Goal: Task Accomplishment & Management: Complete application form

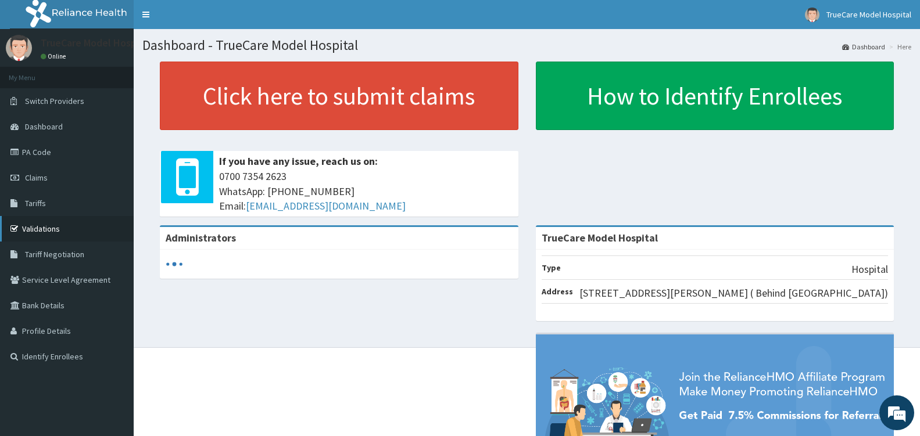
click at [30, 228] on link "Validations" at bounding box center [67, 229] width 134 height 26
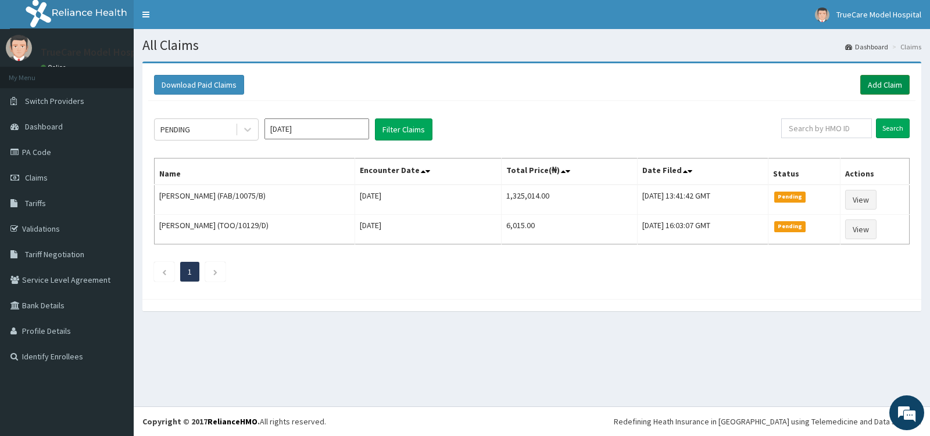
click at [875, 84] on link "Add Claim" at bounding box center [884, 85] width 49 height 20
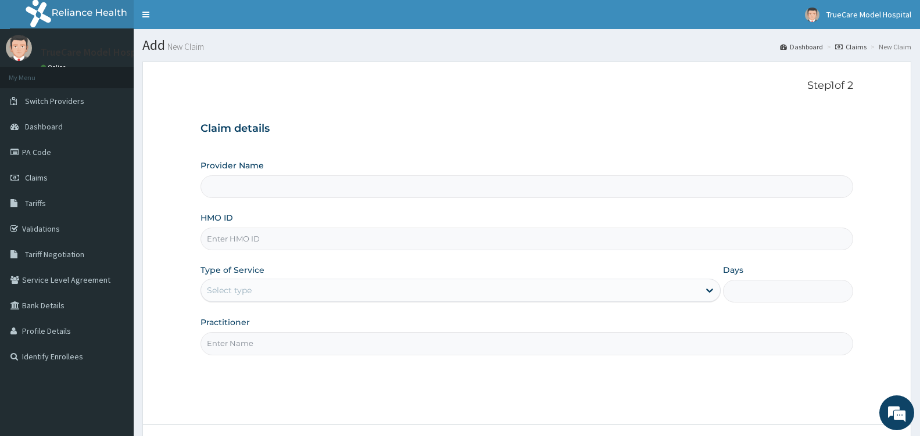
type input "TrueCare Model Hospital"
click at [393, 240] on input "HMO ID" at bounding box center [527, 239] width 653 height 23
type input "ENP/11452/C"
click at [330, 284] on div "Select type" at bounding box center [450, 290] width 498 height 19
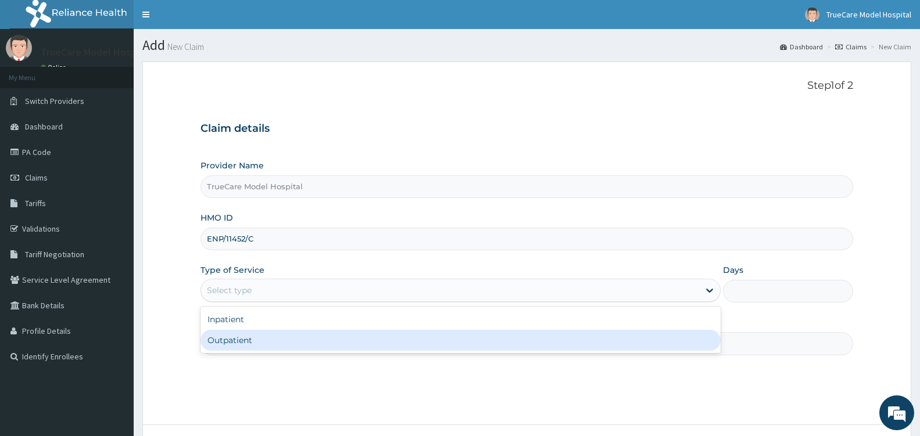
click at [330, 333] on div "Outpatient" at bounding box center [461, 340] width 520 height 21
type input "1"
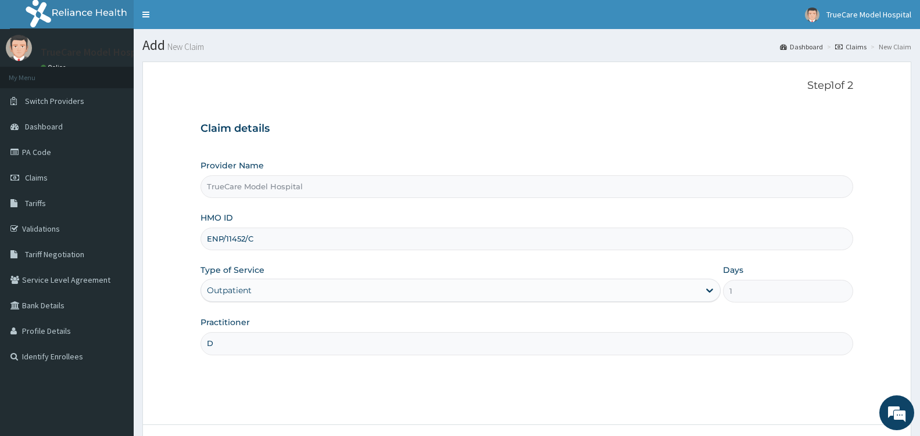
click at [307, 343] on input "D" at bounding box center [527, 343] width 653 height 23
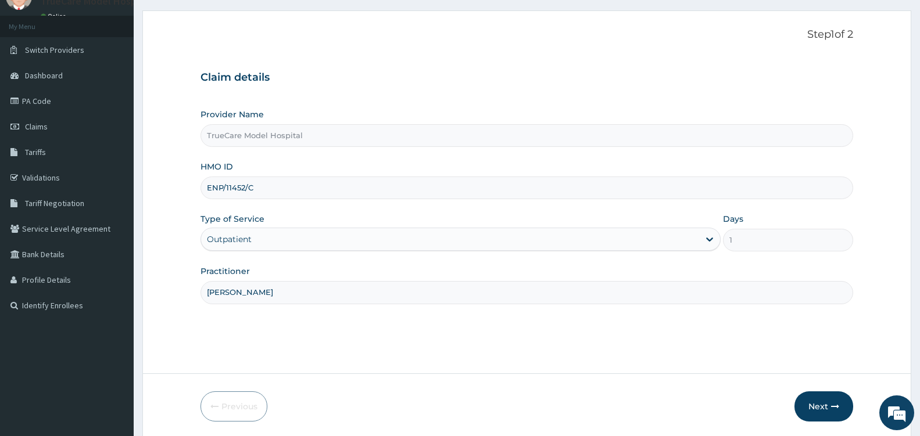
scroll to position [93, 0]
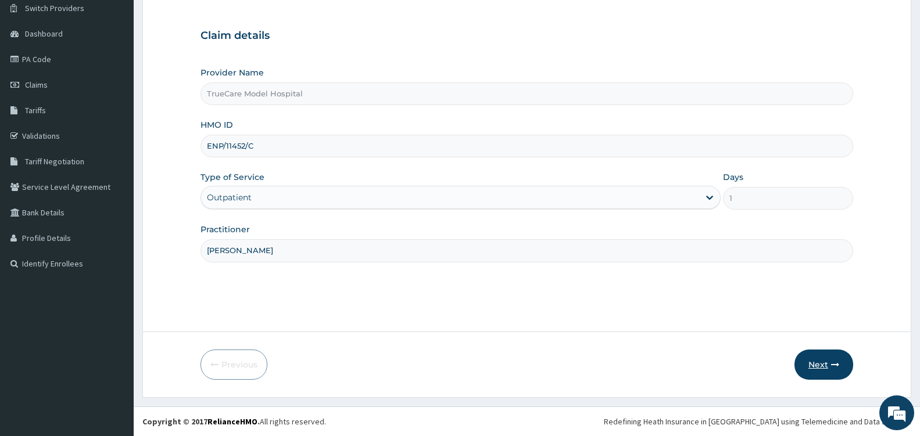
type input "[PERSON_NAME]"
click at [819, 365] on button "Next" at bounding box center [824, 365] width 59 height 30
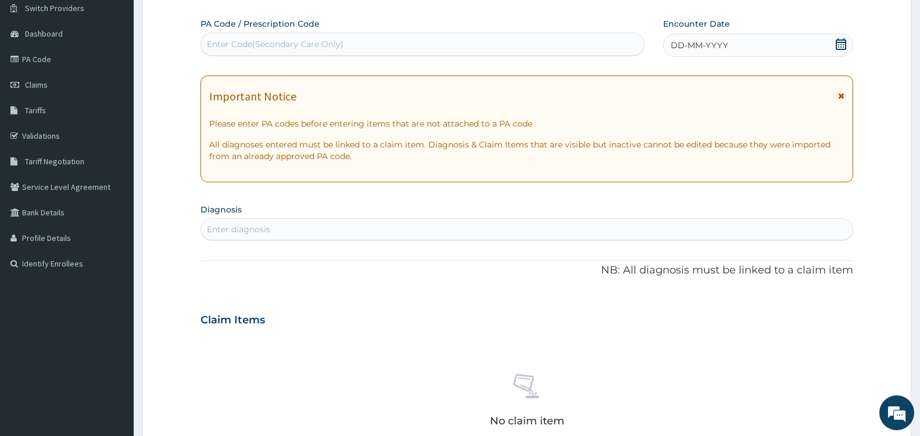
click at [843, 42] on icon at bounding box center [841, 44] width 10 height 12
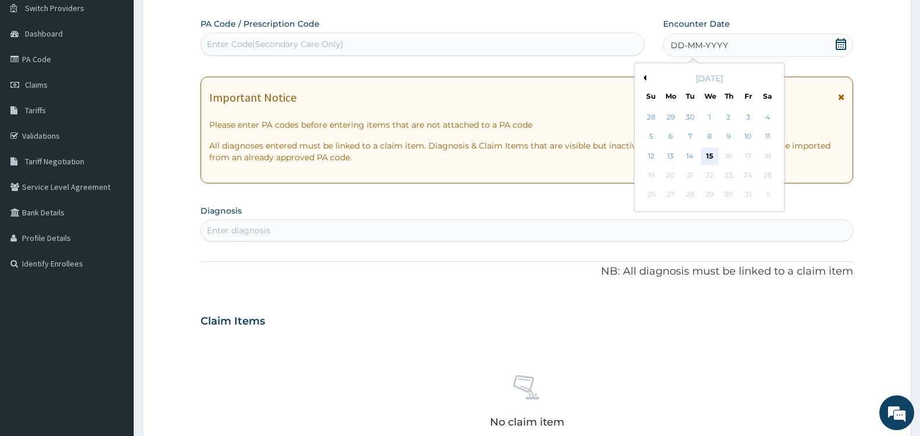
click at [707, 153] on div "15" at bounding box center [708, 156] width 17 height 17
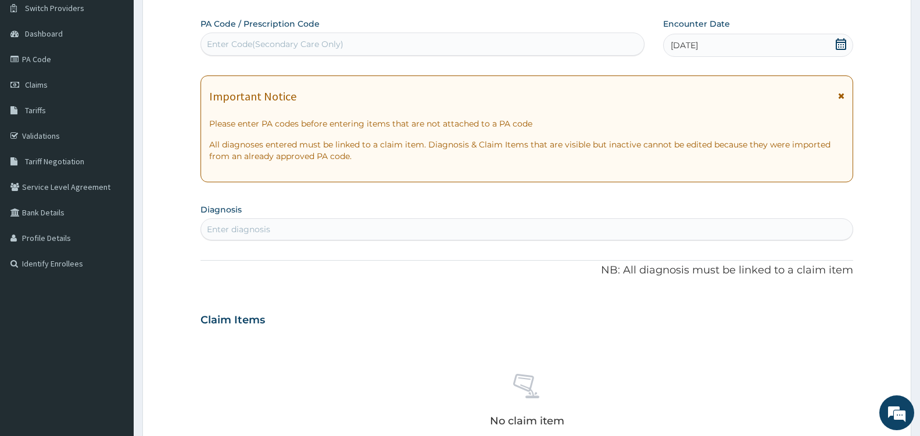
click at [339, 228] on div "Enter diagnosis" at bounding box center [527, 229] width 652 height 19
type input "HY"
click at [44, 56] on link "PA Code" at bounding box center [67, 59] width 134 height 26
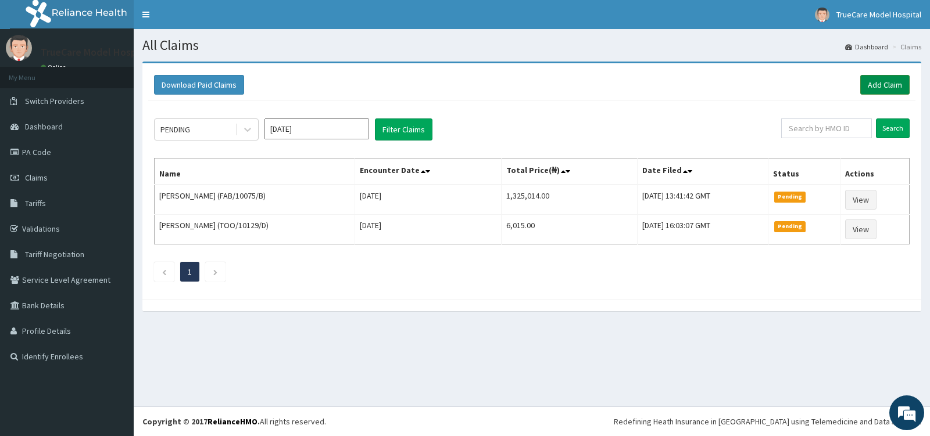
click at [895, 81] on link "Add Claim" at bounding box center [884, 85] width 49 height 20
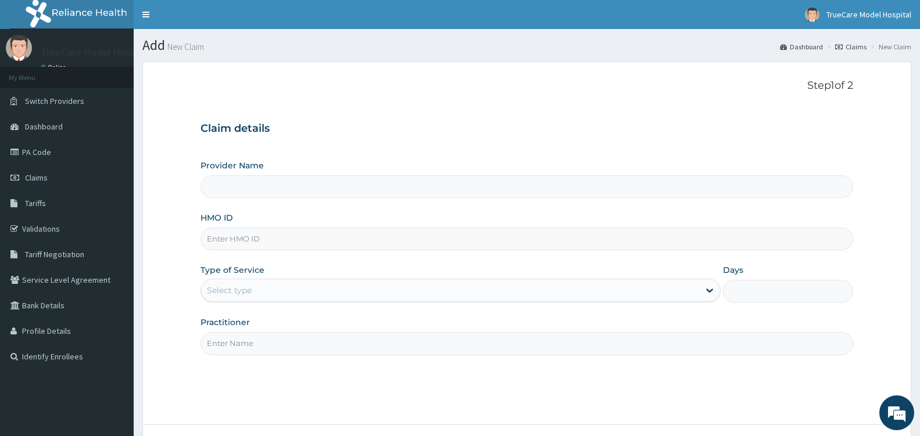
type input "TrueCare Model Hospital"
click at [325, 244] on input "HMO ID" at bounding box center [527, 239] width 653 height 23
type input "HMN/10037/A"
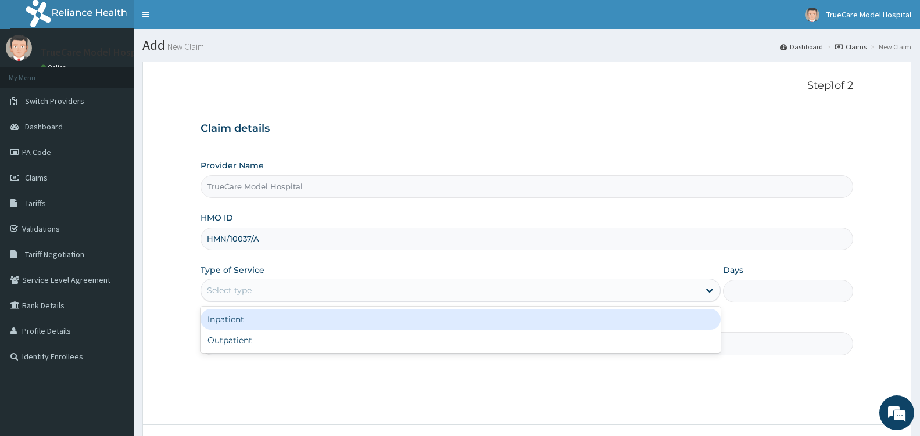
click at [373, 293] on div "Select type" at bounding box center [450, 290] width 498 height 19
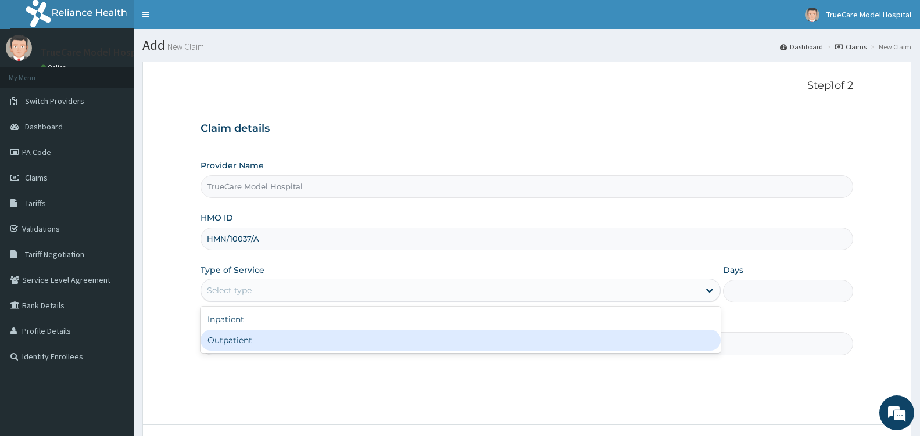
click at [318, 342] on div "Outpatient" at bounding box center [461, 340] width 520 height 21
type input "1"
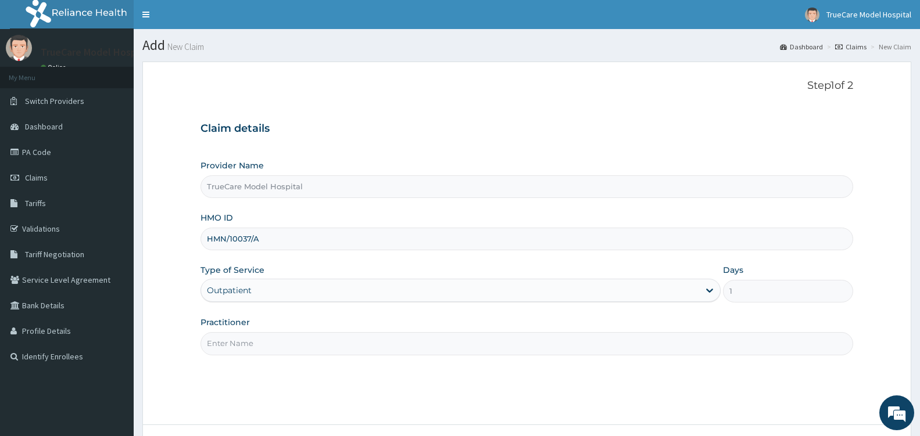
click at [318, 342] on input "Practitioner" at bounding box center [527, 343] width 653 height 23
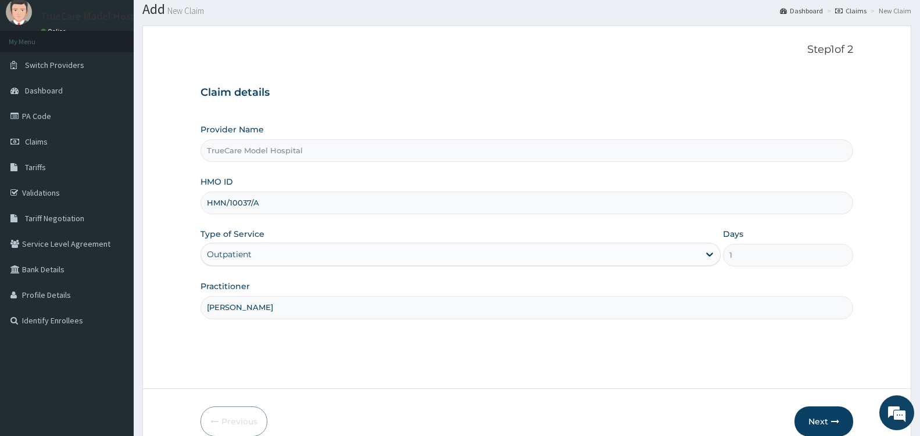
scroll to position [93, 0]
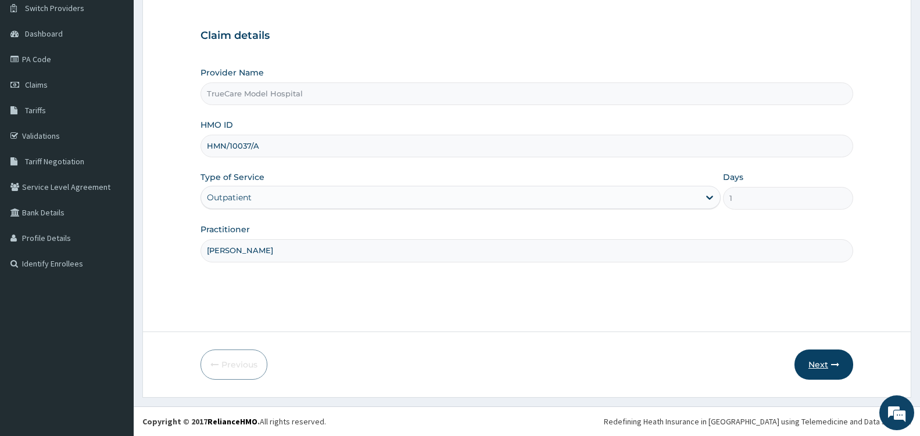
type input "DR ABBEY"
click at [822, 370] on button "Next" at bounding box center [824, 365] width 59 height 30
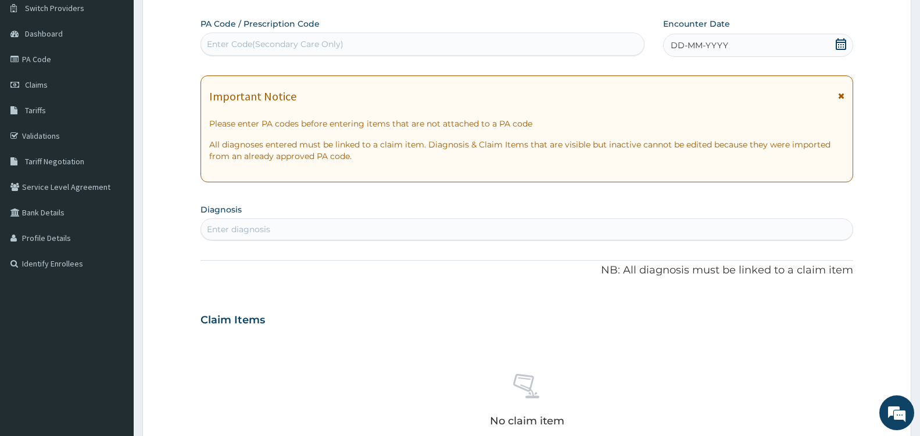
click at [842, 41] on icon at bounding box center [841, 44] width 12 height 12
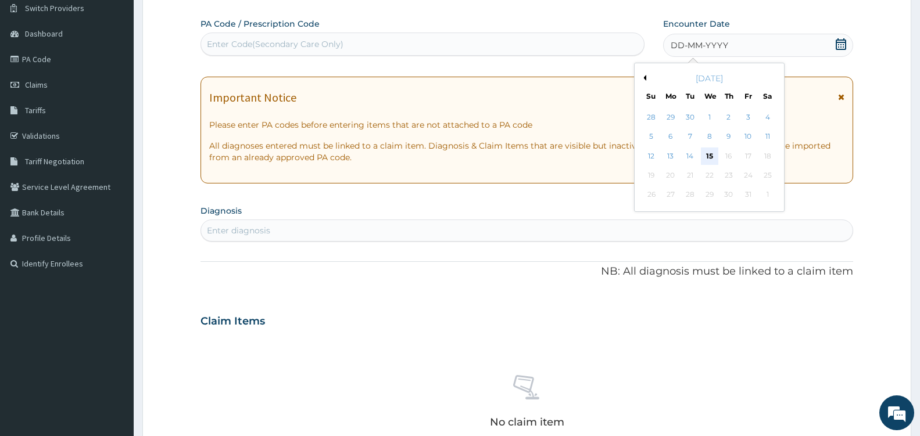
click at [708, 152] on div "15" at bounding box center [708, 156] width 17 height 17
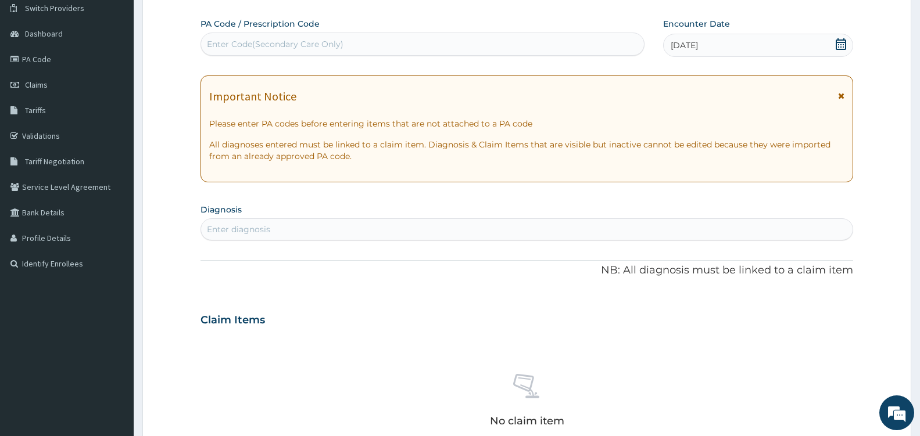
click at [340, 231] on div "Enter diagnosis" at bounding box center [527, 229] width 652 height 19
type input "UPPER"
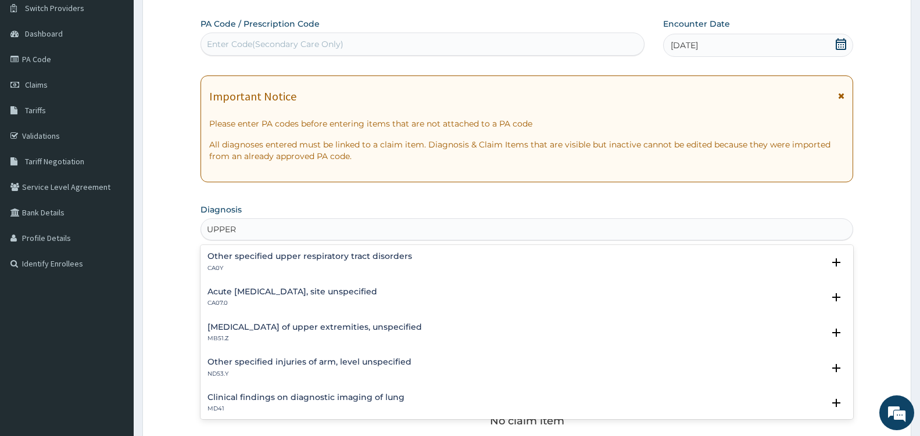
click at [279, 296] on h4 "Acute upper respiratory infection, site unspecified" at bounding box center [292, 292] width 170 height 9
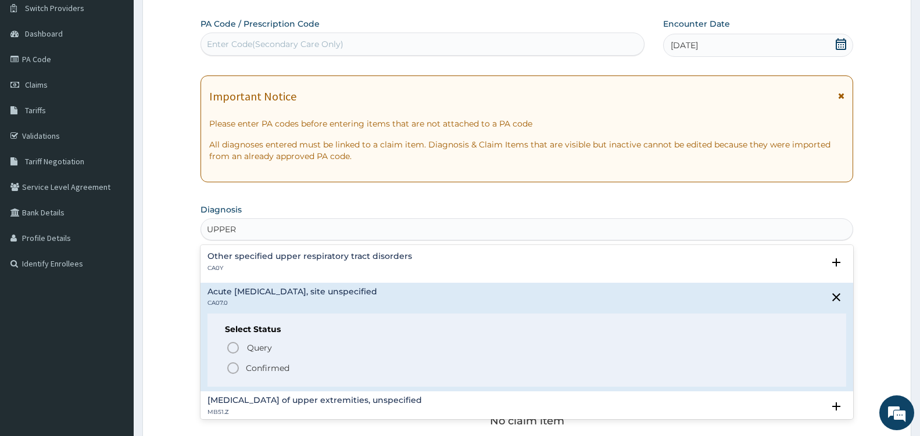
click at [232, 366] on icon "status option filled" at bounding box center [233, 369] width 14 height 14
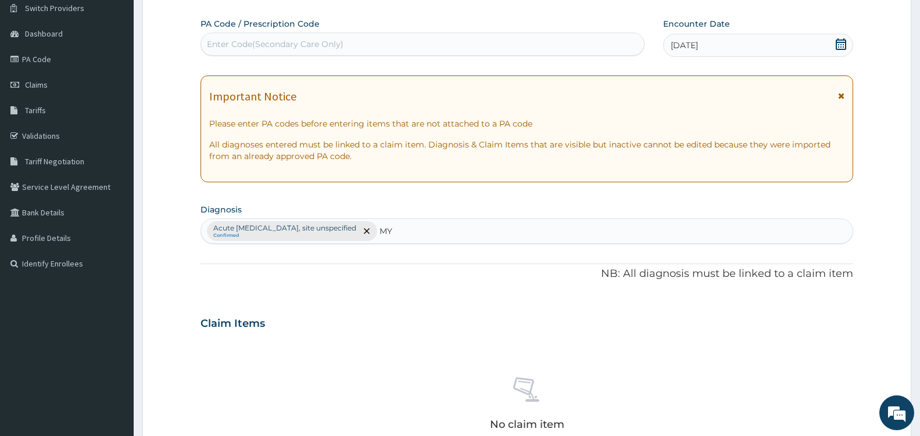
type input "M"
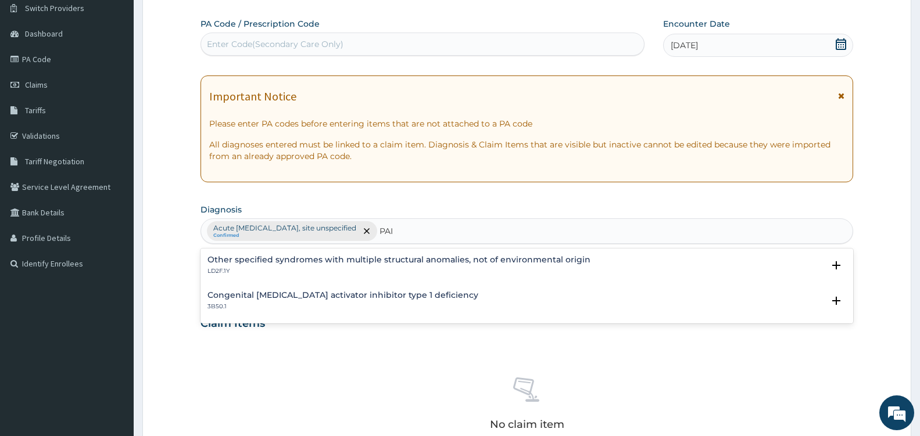
type input "PAIN"
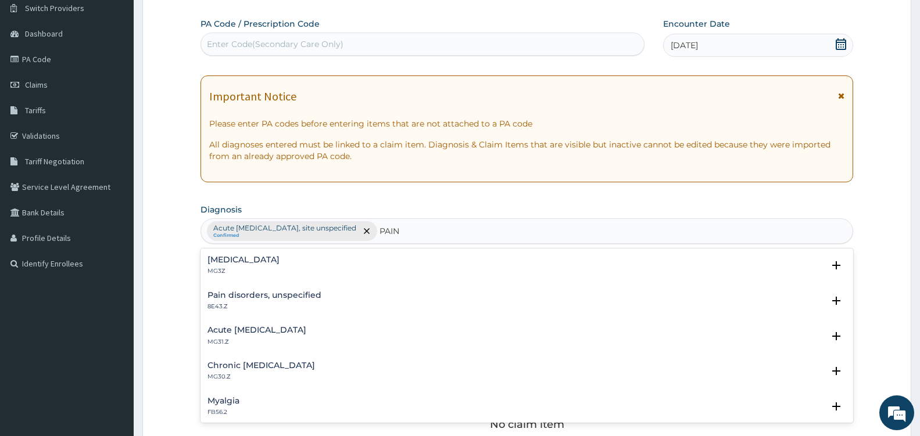
click at [213, 399] on h4 "Myalgia" at bounding box center [223, 401] width 32 height 9
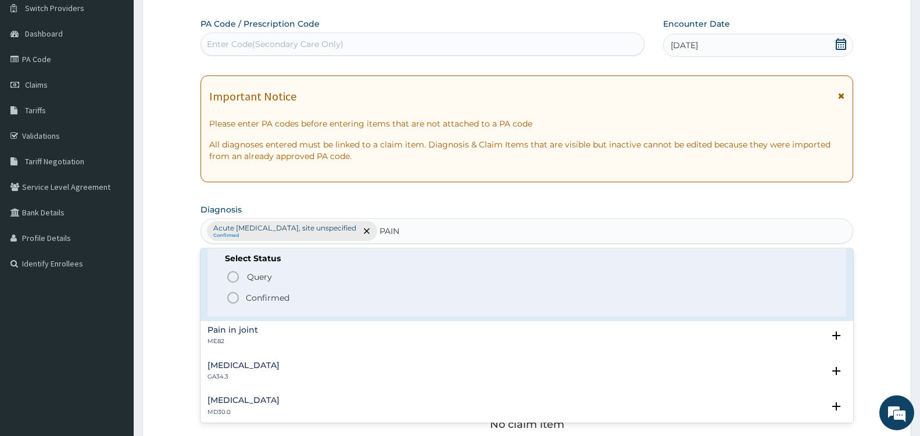
scroll to position [187, 0]
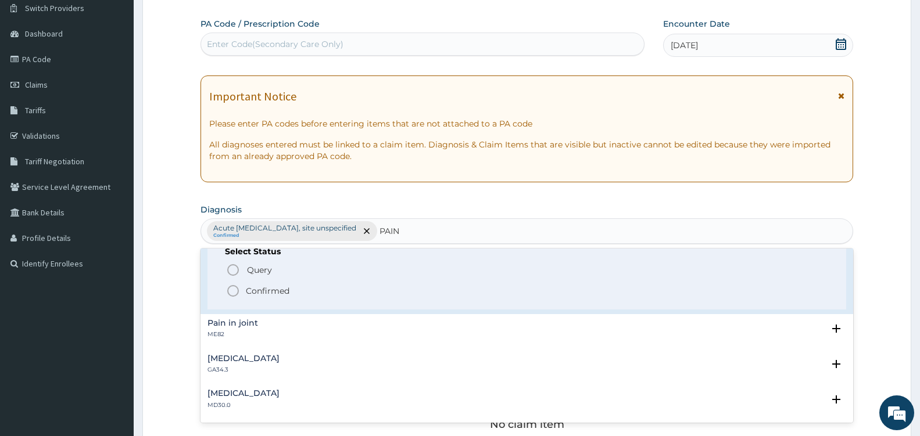
click at [231, 286] on circle "status option filled" at bounding box center [233, 291] width 10 height 10
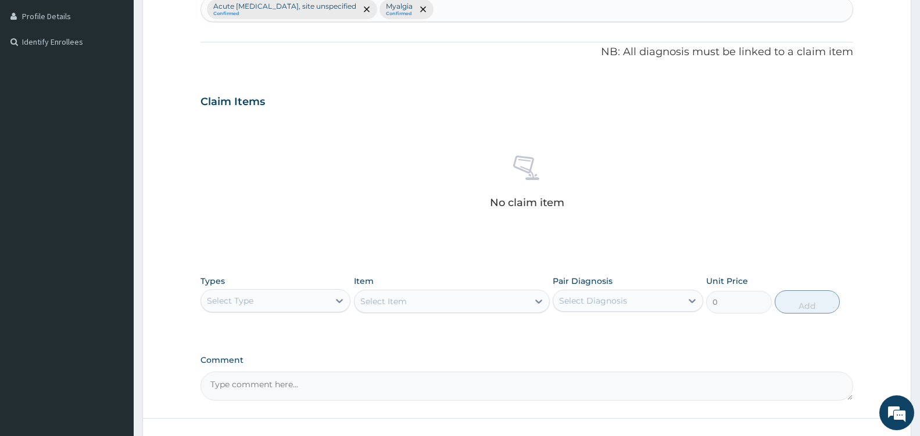
scroll to position [402, 0]
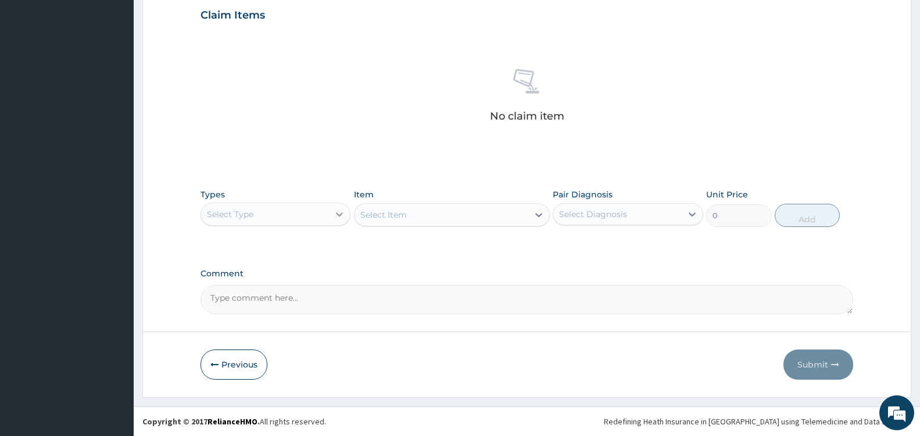
click at [337, 213] on icon at bounding box center [340, 215] width 12 height 12
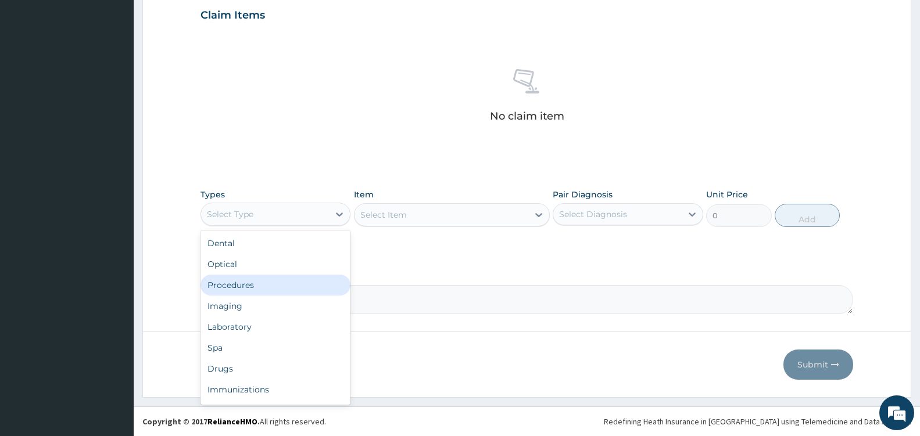
click at [289, 286] on div "Procedures" at bounding box center [276, 285] width 150 height 21
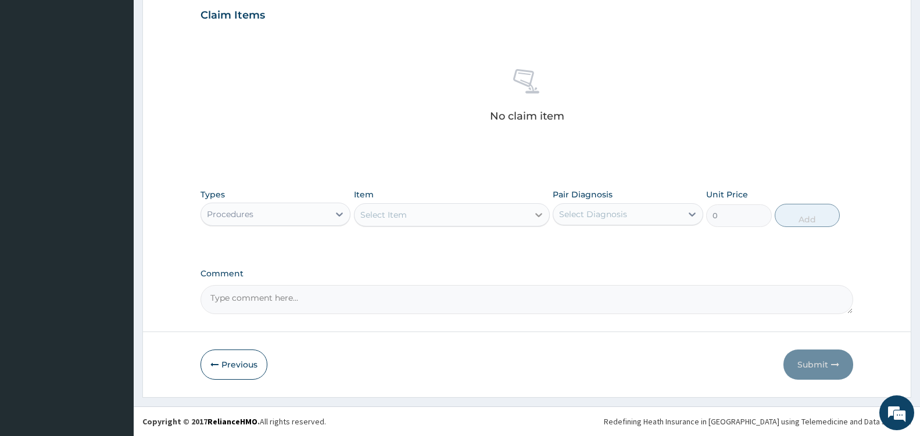
click at [529, 217] on div at bounding box center [538, 215] width 21 height 21
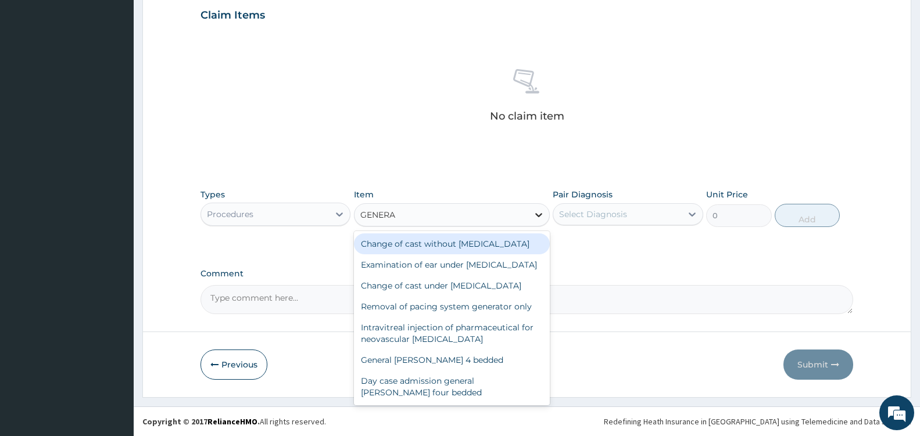
type input "GENERAL"
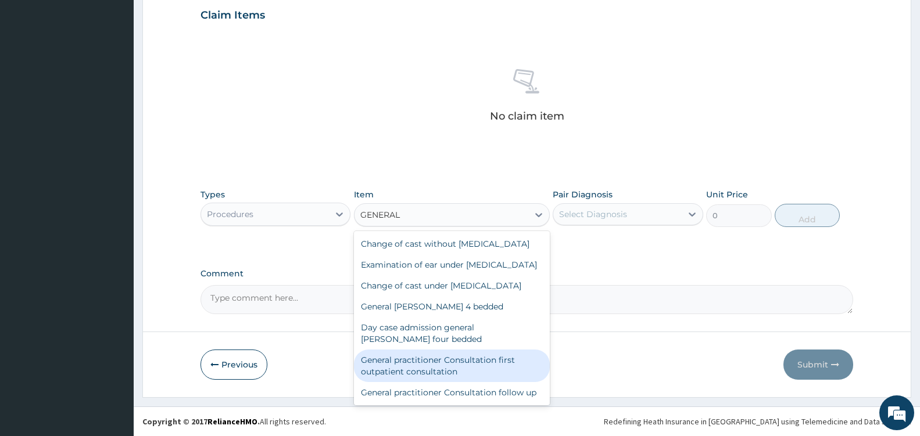
click at [470, 382] on div "General practitioner Consultation first outpatient consultation" at bounding box center [452, 366] width 196 height 33
type input "3600"
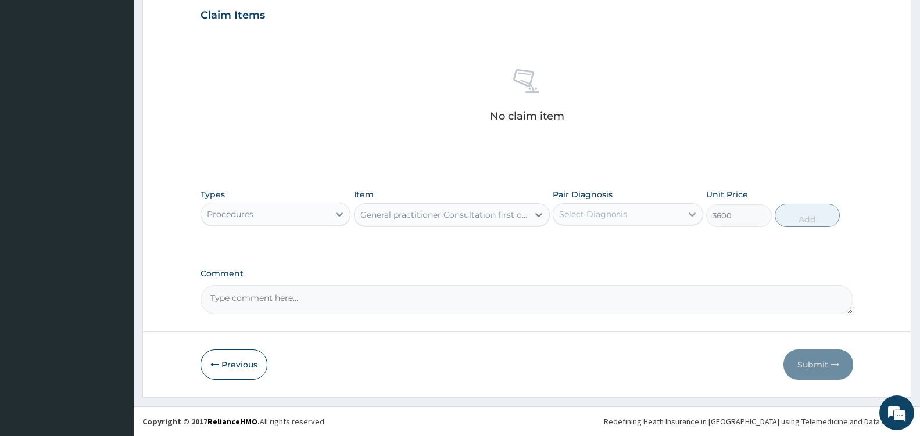
click at [682, 212] on div at bounding box center [692, 214] width 21 height 21
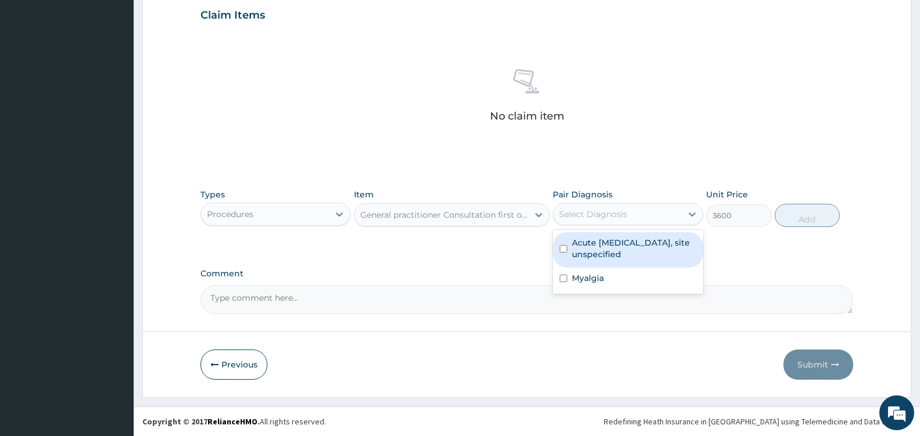
click at [624, 253] on label "Acute upper respiratory infection, site unspecified" at bounding box center [634, 248] width 124 height 23
checkbox input "true"
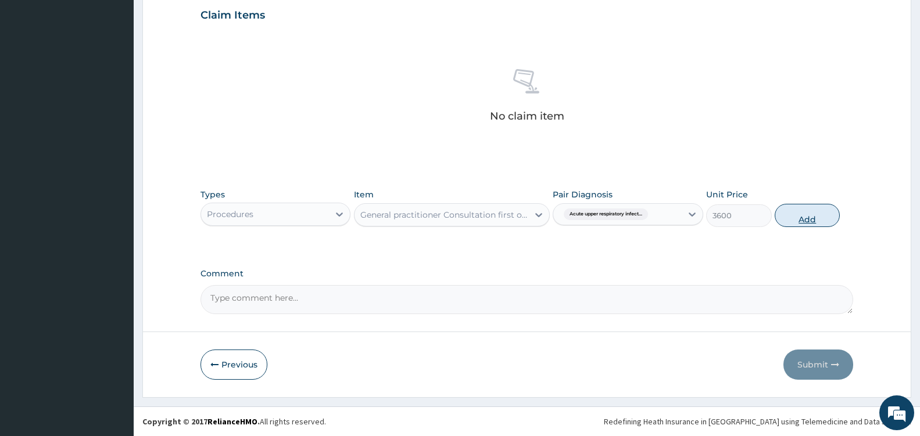
click at [797, 215] on button "Add" at bounding box center [807, 215] width 65 height 23
type input "0"
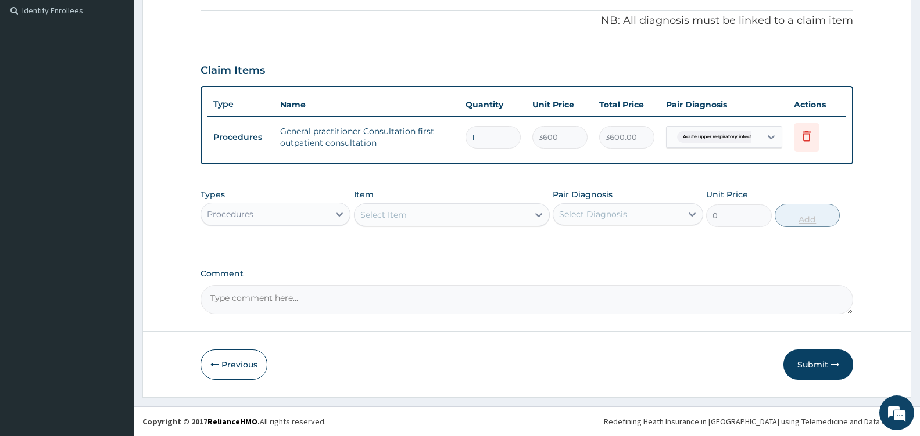
scroll to position [346, 0]
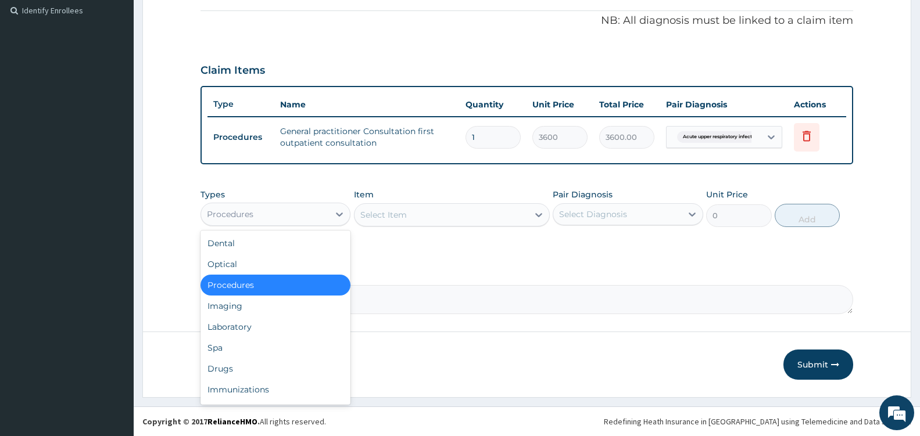
click at [320, 221] on div "Procedures" at bounding box center [265, 214] width 128 height 19
click at [242, 325] on div "Laboratory" at bounding box center [276, 327] width 150 height 21
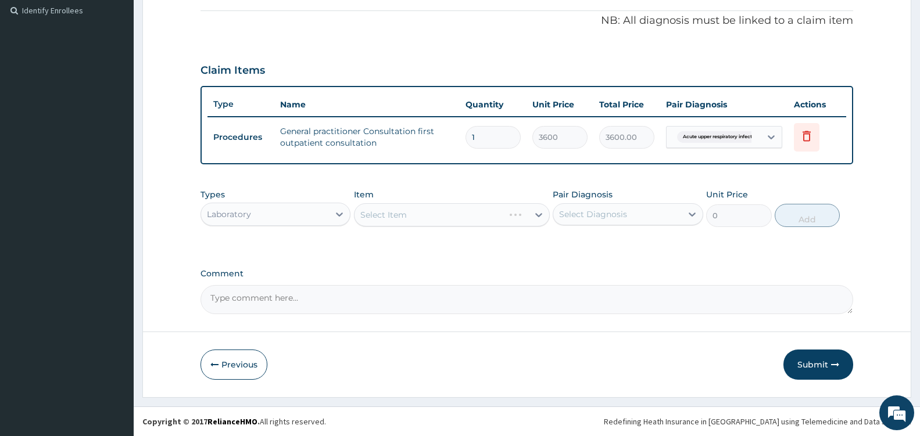
click at [326, 217] on div "Laboratory" at bounding box center [265, 214] width 128 height 19
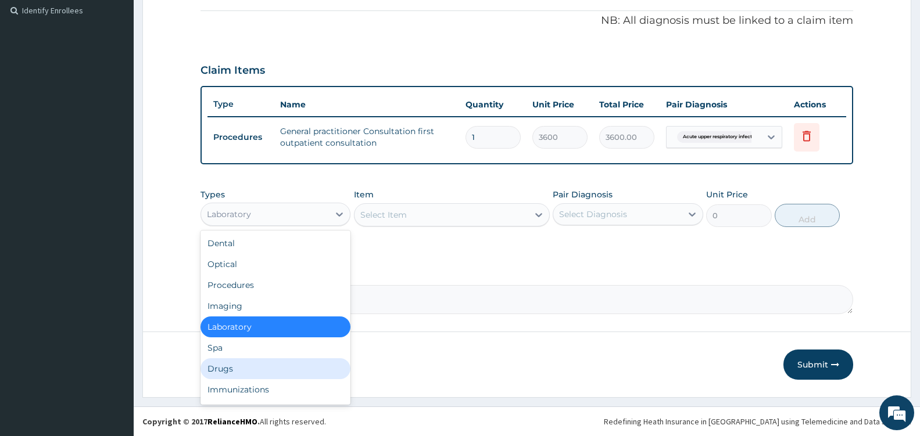
click at [226, 368] on div "Drugs" at bounding box center [276, 369] width 150 height 21
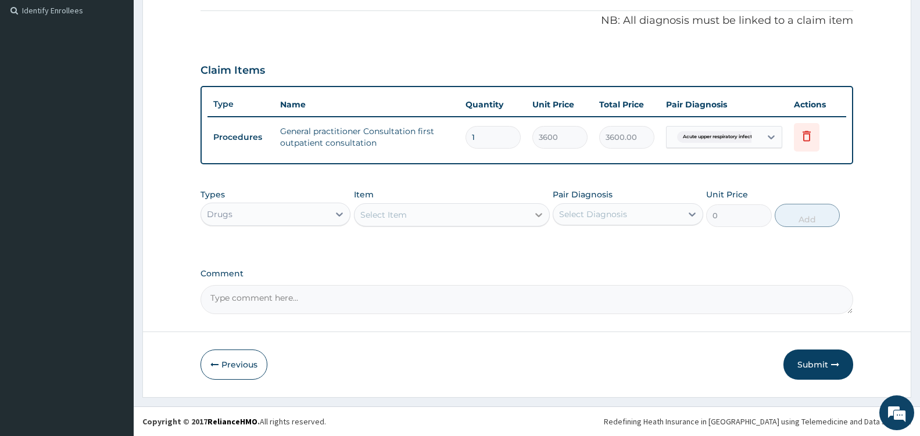
click at [536, 215] on icon at bounding box center [538, 215] width 7 height 4
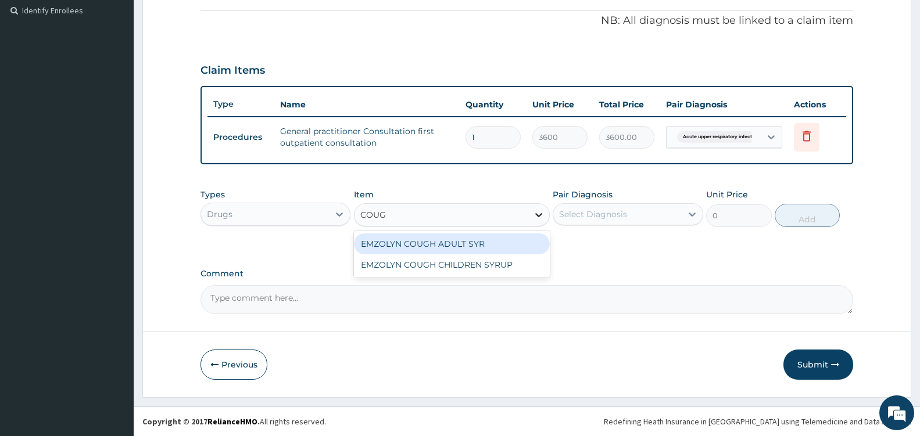
type input "COUGH"
click at [507, 239] on div "EMZOLYN COUGH ADULT SYR" at bounding box center [452, 244] width 196 height 21
type input "735"
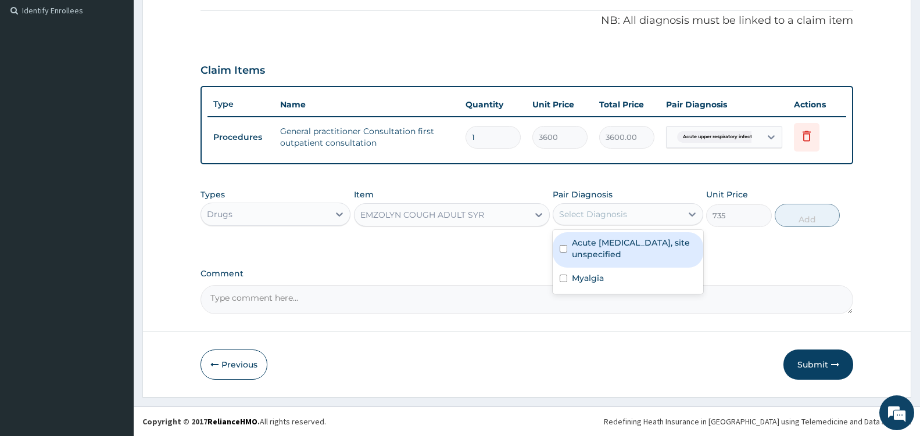
click at [663, 210] on div "Select Diagnosis" at bounding box center [617, 214] width 128 height 19
click at [624, 248] on label "Acute upper respiratory infection, site unspecified" at bounding box center [634, 248] width 124 height 23
checkbox input "true"
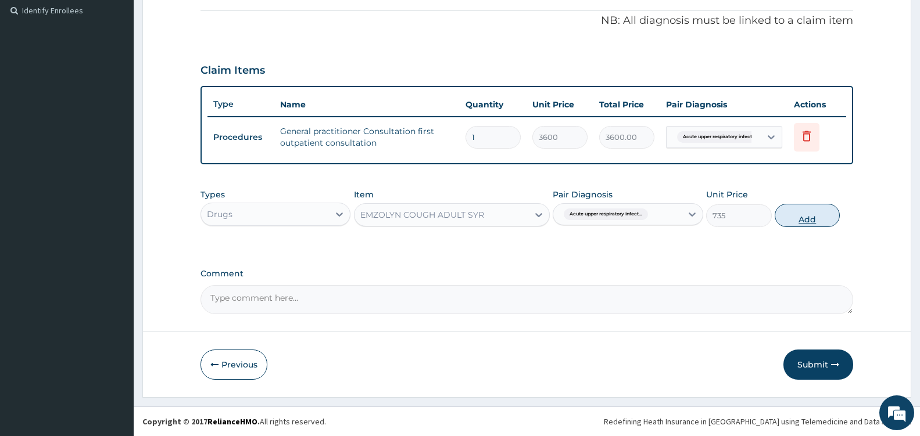
click at [807, 215] on button "Add" at bounding box center [807, 215] width 65 height 23
type input "0"
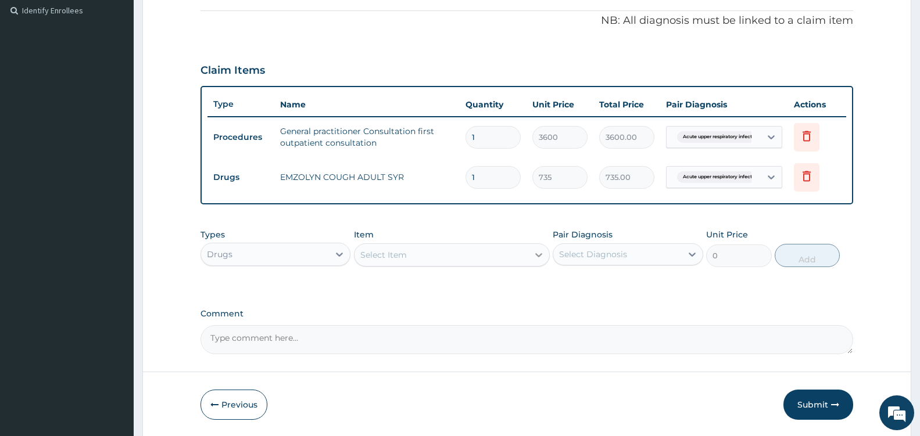
click at [540, 248] on div at bounding box center [538, 255] width 21 height 21
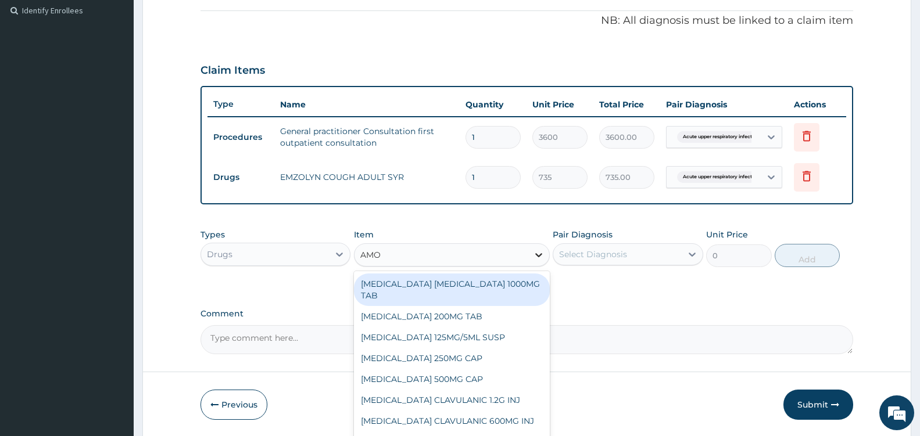
type input "AMOX"
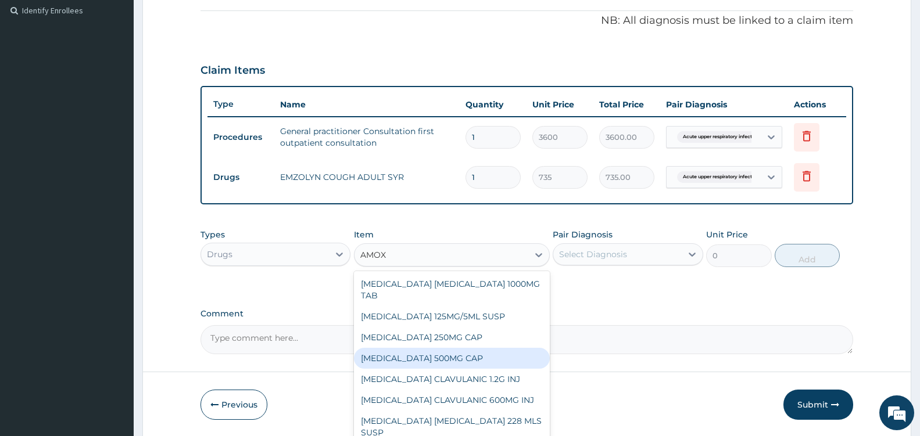
click at [472, 362] on div "AMOXICILLIN 500MG CAP" at bounding box center [452, 358] width 196 height 21
type input "35"
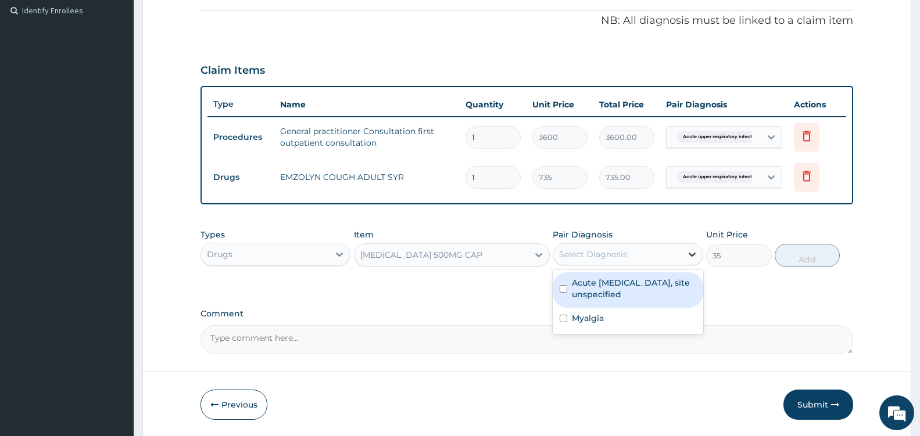
click at [693, 255] on icon at bounding box center [692, 255] width 7 height 4
click at [659, 284] on label "Acute upper respiratory infection, site unspecified" at bounding box center [634, 288] width 124 height 23
checkbox input "true"
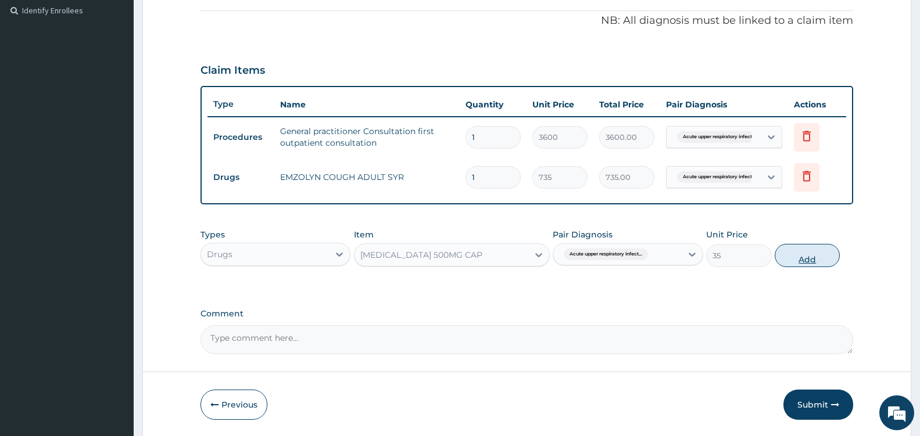
click at [819, 256] on button "Add" at bounding box center [807, 255] width 65 height 23
type input "0"
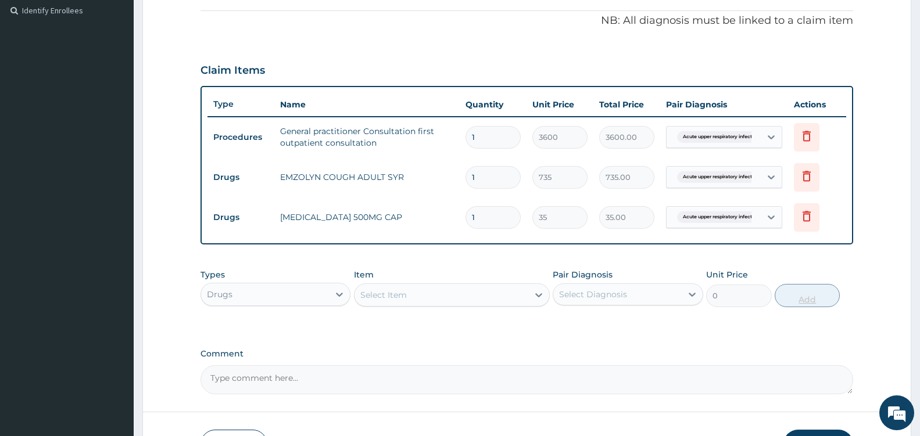
type input "15"
type input "525.00"
type input "15"
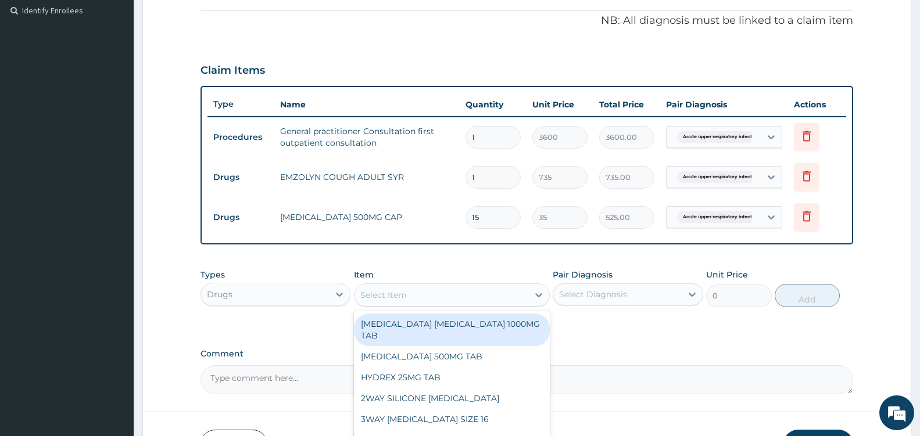
click at [518, 295] on div "Select Item" at bounding box center [442, 295] width 174 height 19
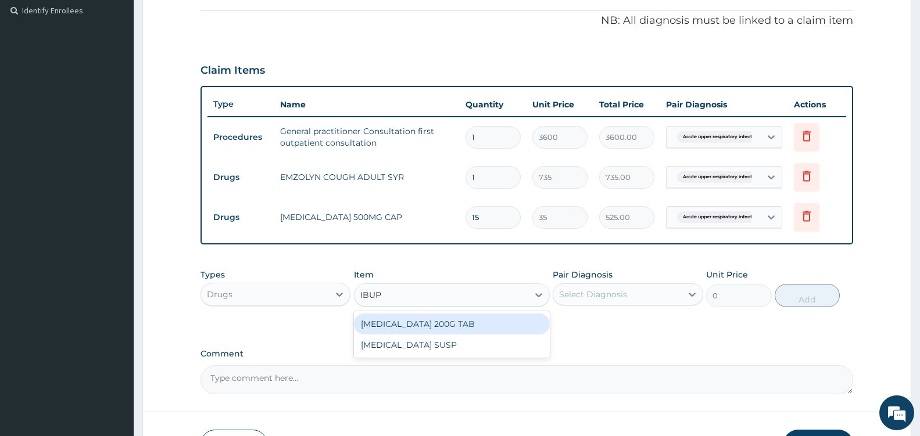
type input "IBUPR"
click at [500, 322] on div "IBUPROFEN 200G TAB" at bounding box center [452, 324] width 196 height 21
type input "52.5"
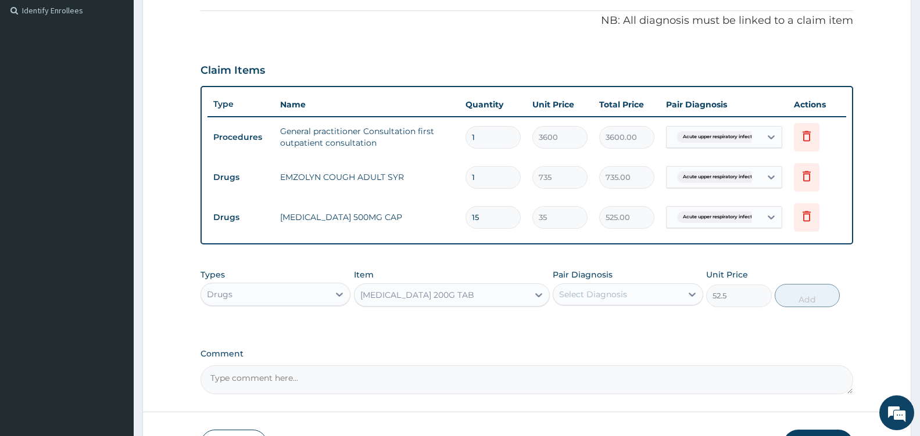
click at [657, 296] on div "Select Diagnosis" at bounding box center [617, 294] width 128 height 19
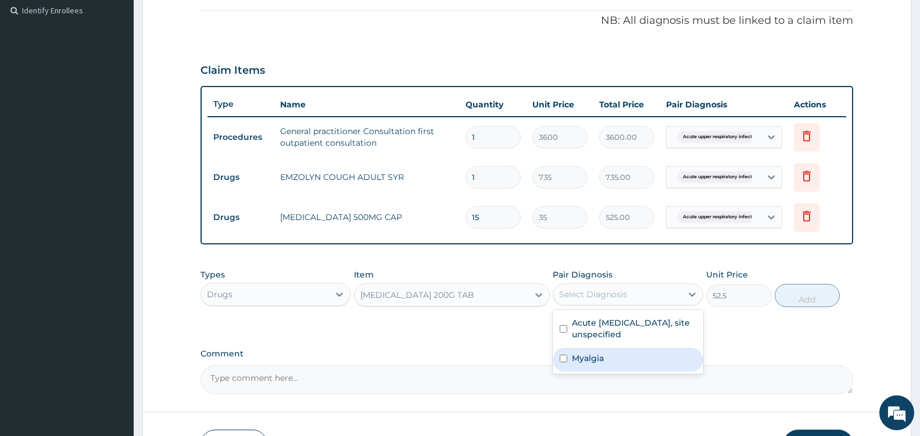
click at [602, 360] on label "Myalgia" at bounding box center [588, 359] width 32 height 12
checkbox input "true"
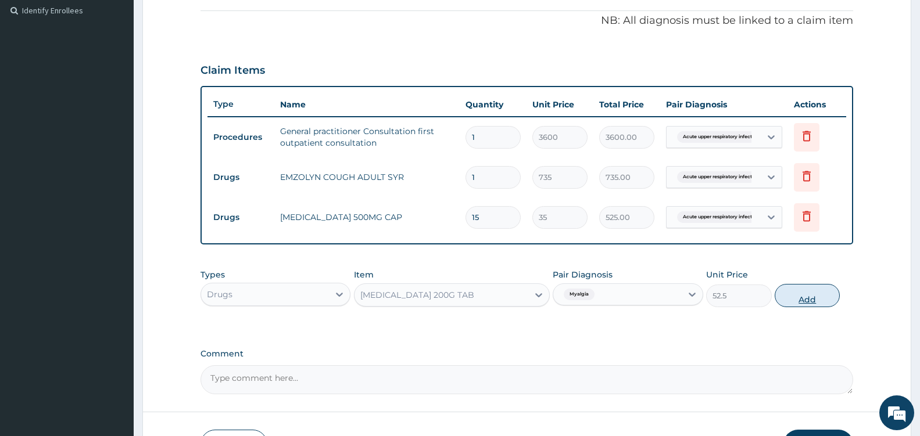
click at [810, 302] on button "Add" at bounding box center [807, 295] width 65 height 23
type input "0"
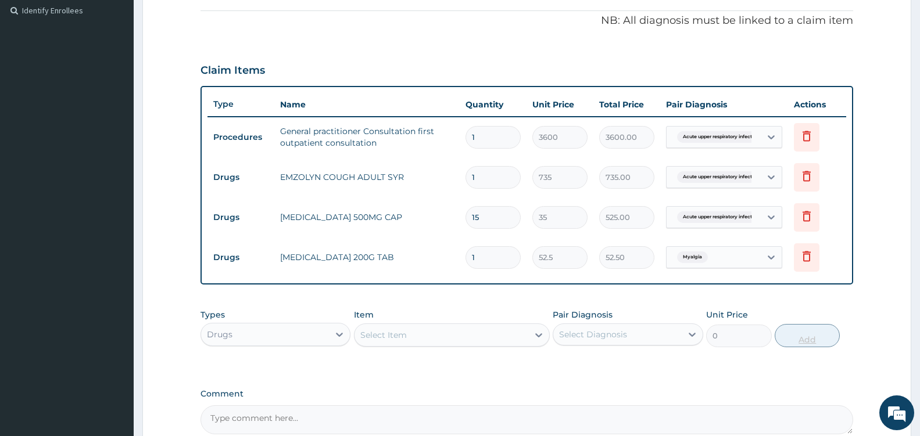
type input "0.00"
type input "2"
type input "105.00"
type input "20"
type input "1050.00"
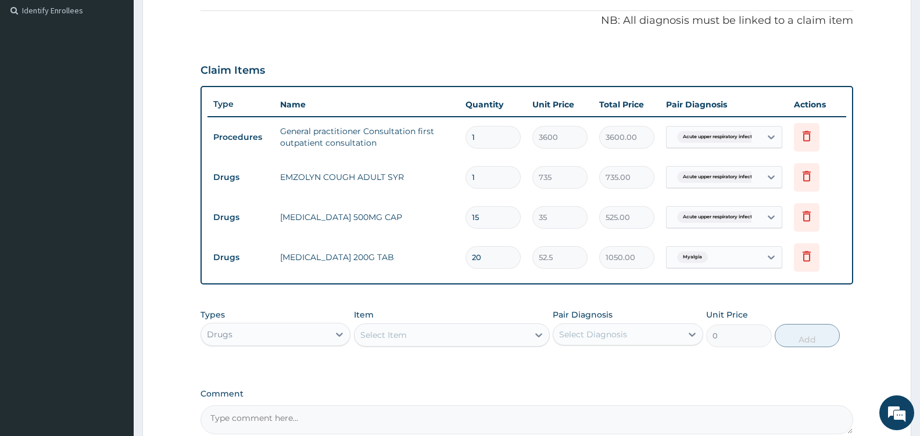
scroll to position [467, 0]
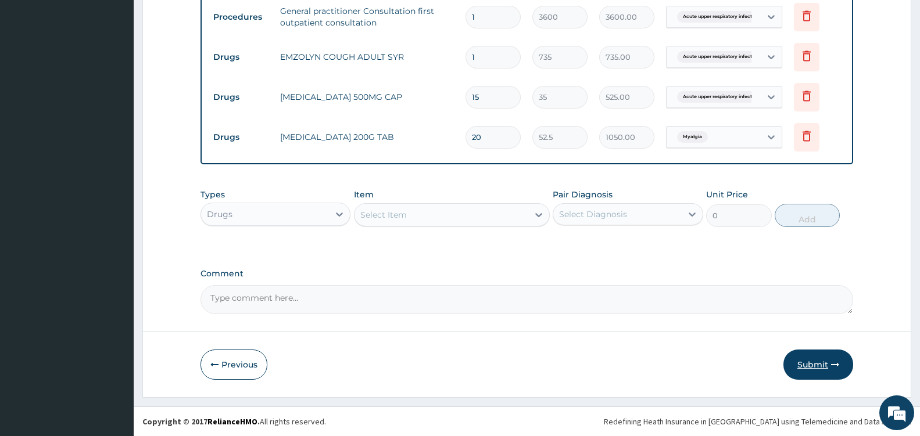
type input "20"
click at [818, 367] on button "Submit" at bounding box center [818, 365] width 70 height 30
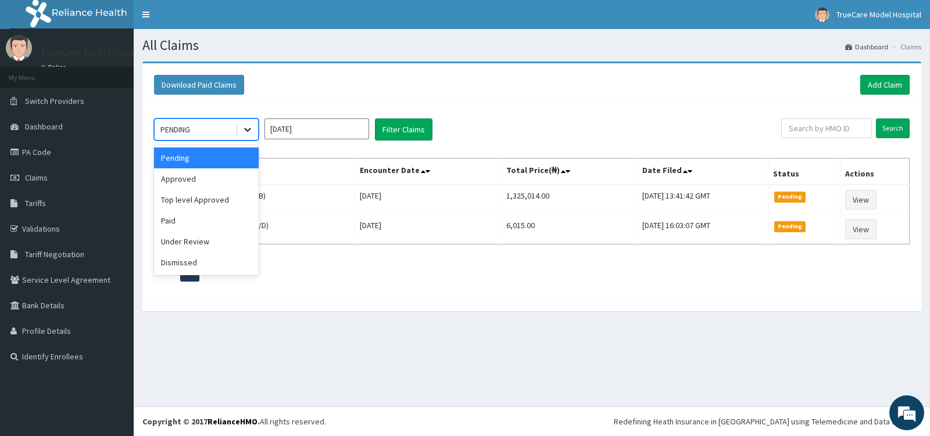
click at [244, 128] on icon at bounding box center [248, 130] width 12 height 12
click at [209, 178] on div "Approved" at bounding box center [206, 179] width 105 height 21
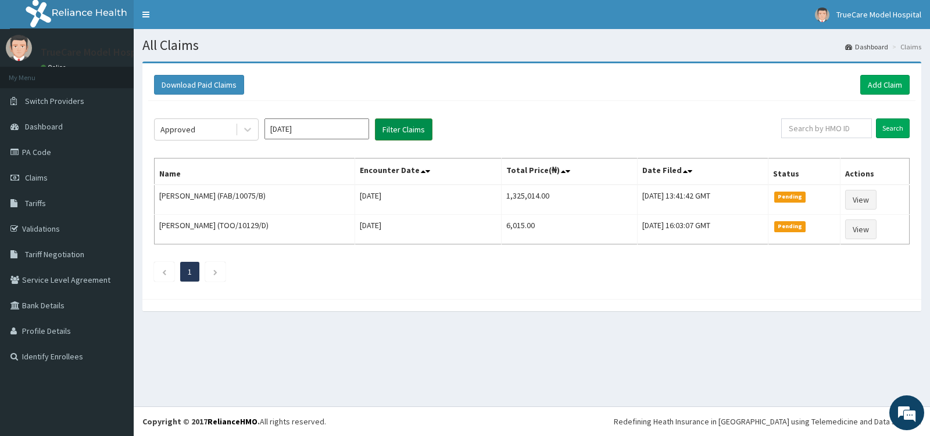
click at [395, 136] on button "Filter Claims" at bounding box center [404, 130] width 58 height 22
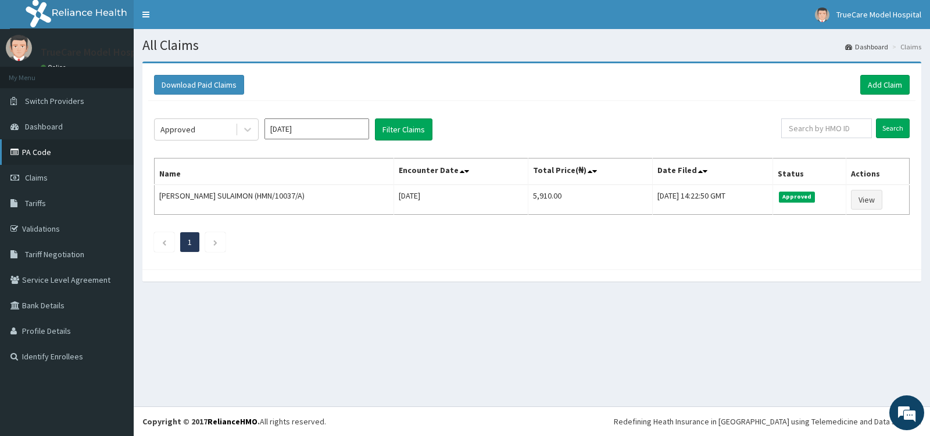
click at [42, 153] on link "PA Code" at bounding box center [67, 152] width 134 height 26
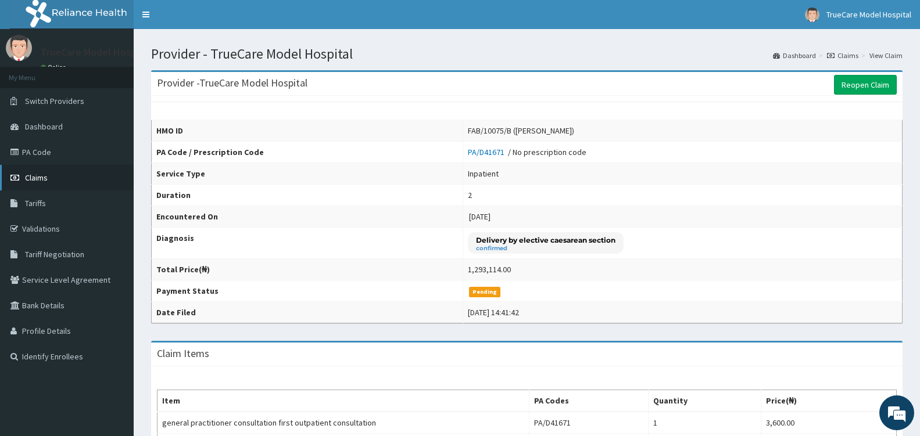
click at [38, 181] on span "Claims" at bounding box center [36, 178] width 23 height 10
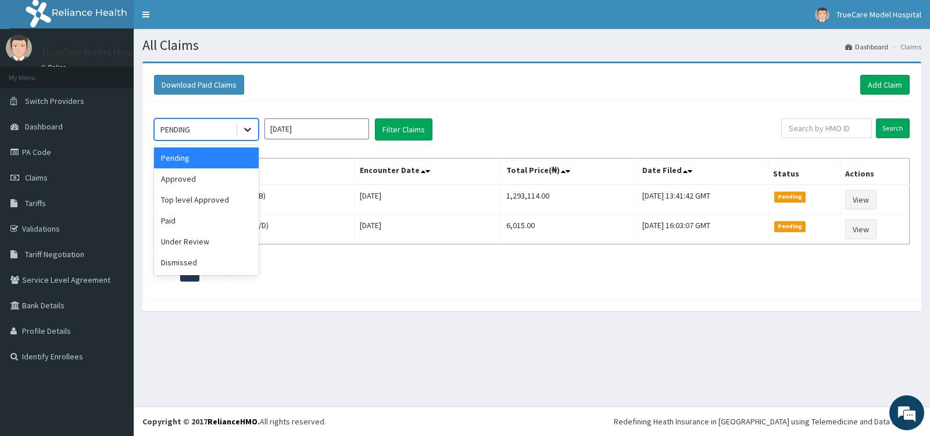
click at [244, 128] on icon at bounding box center [248, 130] width 12 height 12
click at [213, 183] on div "Approved" at bounding box center [206, 179] width 105 height 21
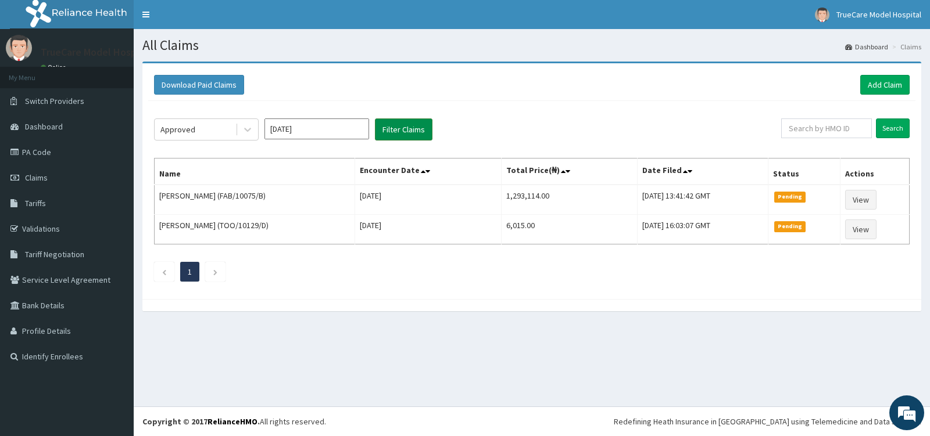
click at [400, 132] on button "Filter Claims" at bounding box center [404, 130] width 58 height 22
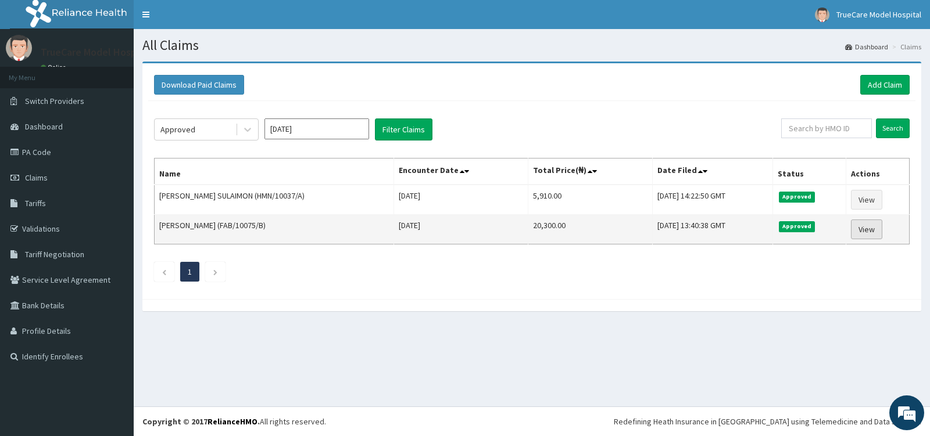
click at [878, 227] on link "View" at bounding box center [866, 230] width 31 height 20
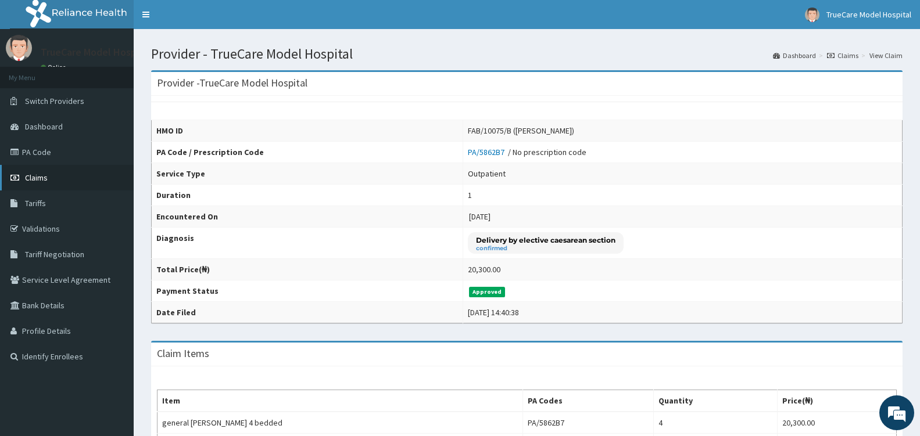
click at [34, 177] on span "Claims" at bounding box center [36, 178] width 23 height 10
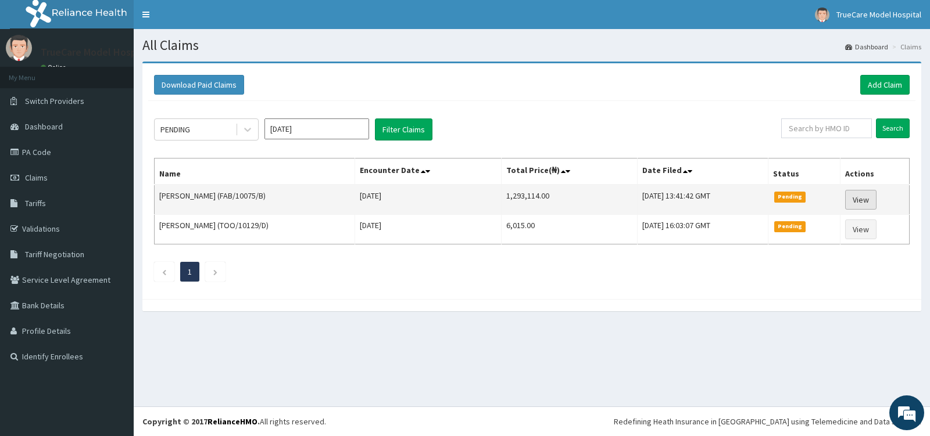
click at [868, 201] on link "View" at bounding box center [860, 200] width 31 height 20
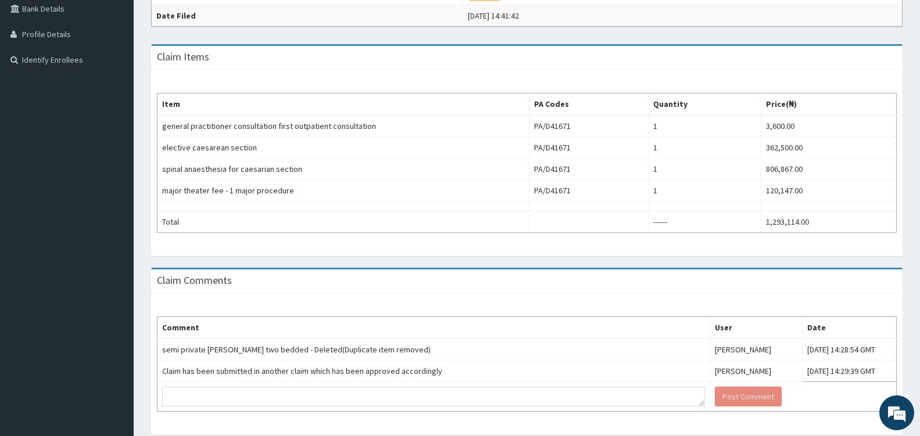
scroll to position [298, 0]
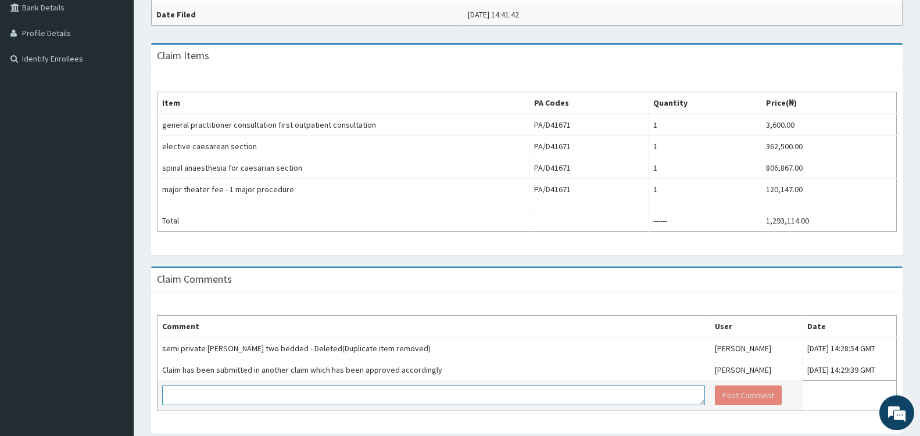
click at [280, 396] on textarea at bounding box center [433, 396] width 543 height 20
click at [314, 396] on textarea "We will be expecting the payment of others aside the ward..." at bounding box center [433, 396] width 543 height 20
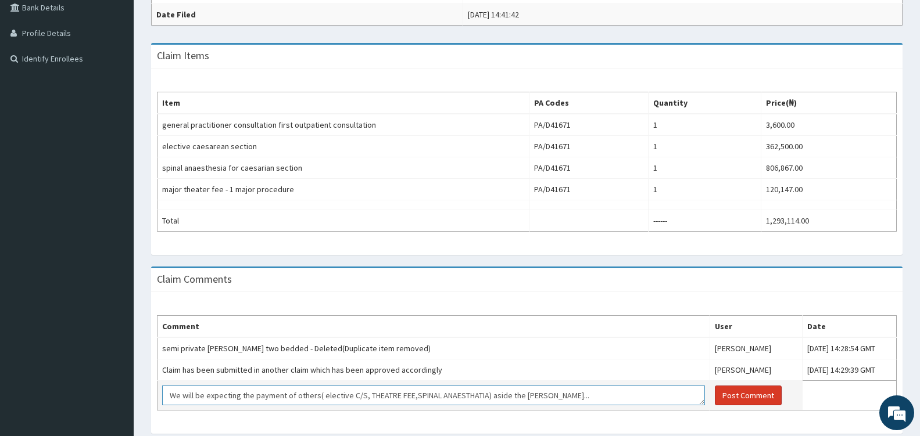
type textarea "We will be expecting the payment of others( elective C/S, THEATRE FEE,SPINAL AN…"
click at [715, 393] on button "Post Comment" at bounding box center [748, 396] width 67 height 20
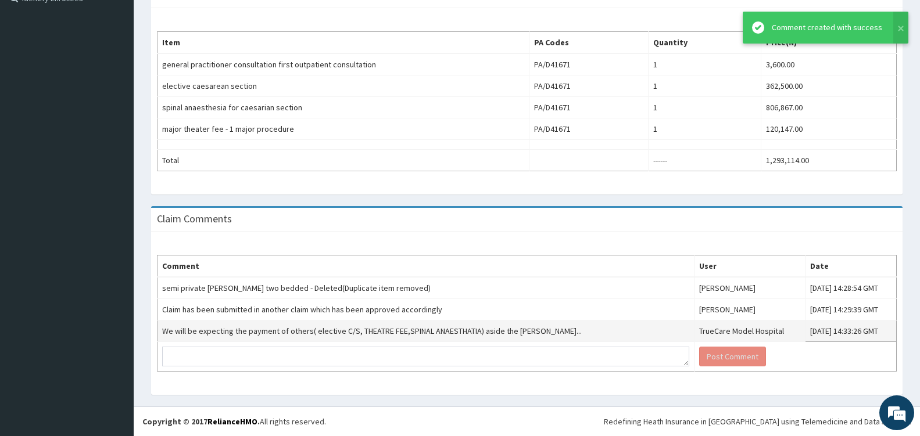
scroll to position [33, 0]
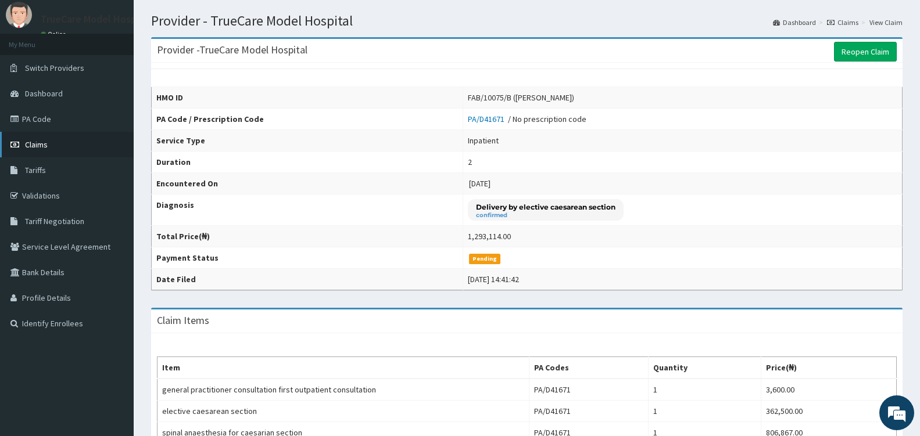
click at [38, 146] on span "Claims" at bounding box center [36, 144] width 23 height 10
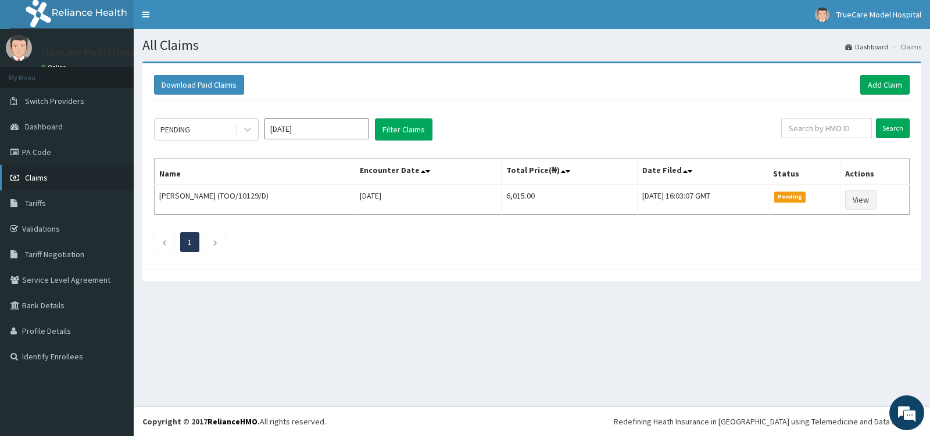
click at [37, 182] on span "Claims" at bounding box center [36, 178] width 23 height 10
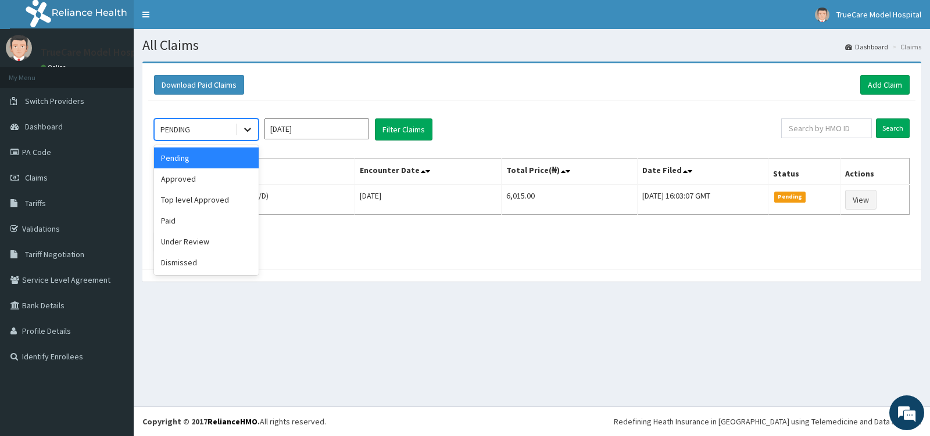
click at [250, 127] on icon at bounding box center [248, 130] width 12 height 12
click at [199, 182] on div "Approved" at bounding box center [206, 179] width 105 height 21
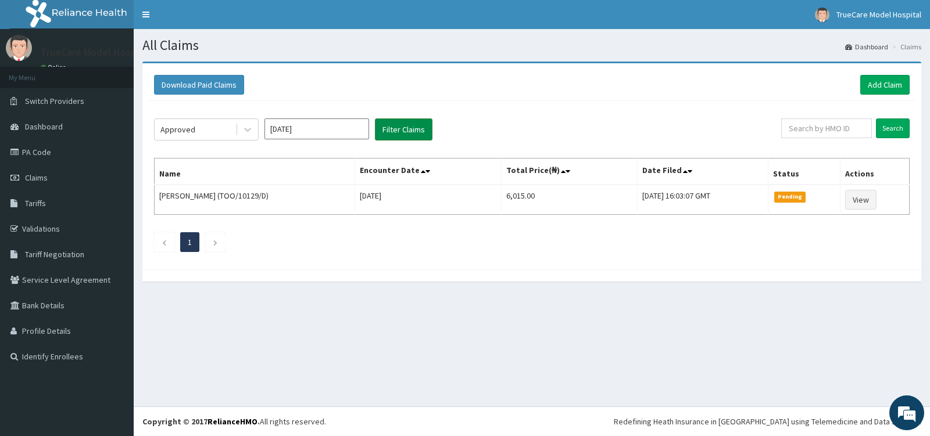
click at [400, 126] on button "Filter Claims" at bounding box center [404, 130] width 58 height 22
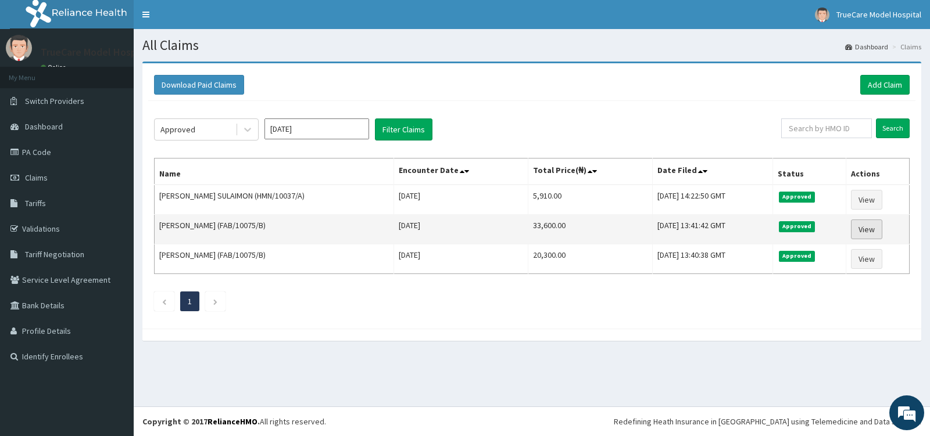
click at [865, 227] on link "View" at bounding box center [866, 230] width 31 height 20
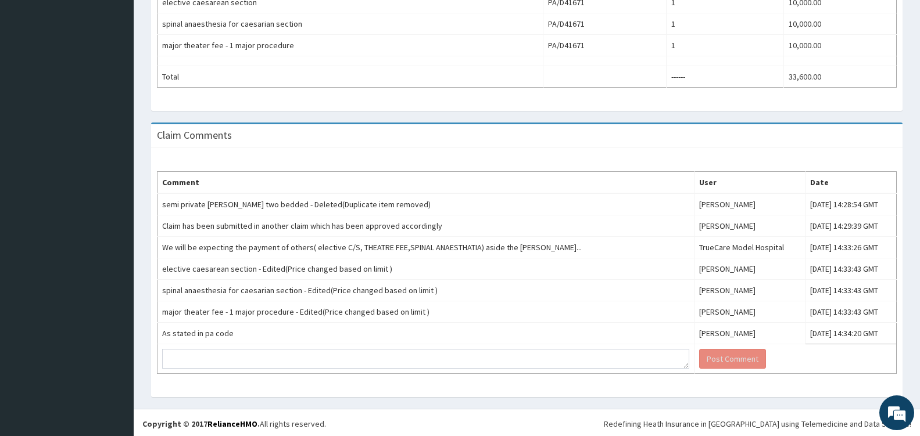
scroll to position [445, 0]
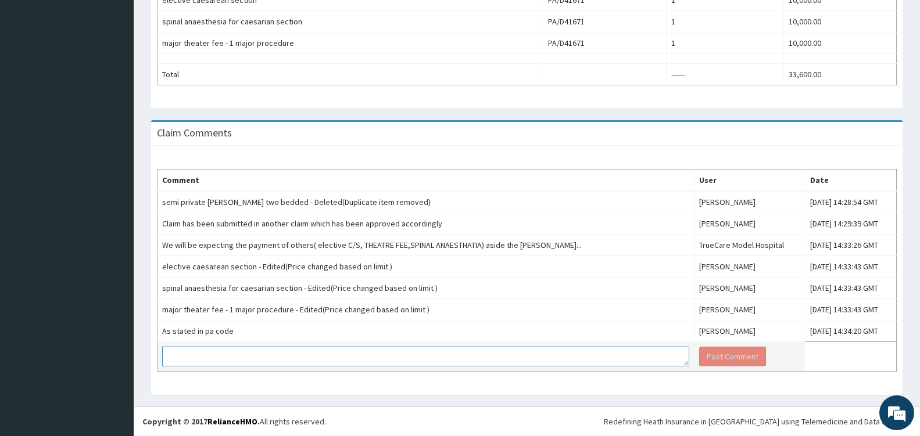
click at [293, 362] on textarea at bounding box center [425, 357] width 527 height 20
click at [239, 356] on textarea "The PA statement wasnt explanatory" at bounding box center [425, 357] width 527 height 20
click at [244, 357] on textarea "The PA statement wasnt explanatory" at bounding box center [425, 357] width 527 height 20
click at [249, 359] on textarea "The PA statement was nt explanatory" at bounding box center [425, 357] width 527 height 20
click at [306, 352] on textarea "The PA statement was not explanatory" at bounding box center [425, 357] width 527 height 20
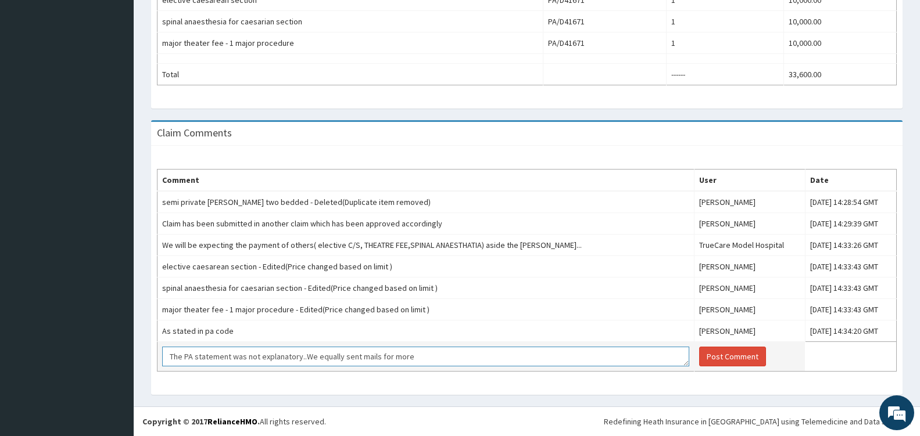
click at [376, 356] on textarea "The PA statement was not explanatory..We equally sent mails for more" at bounding box center [425, 357] width 527 height 20
click at [436, 356] on textarea "The PA statement was not explanatory..We equally sent mails and calls for more" at bounding box center [425, 357] width 527 height 20
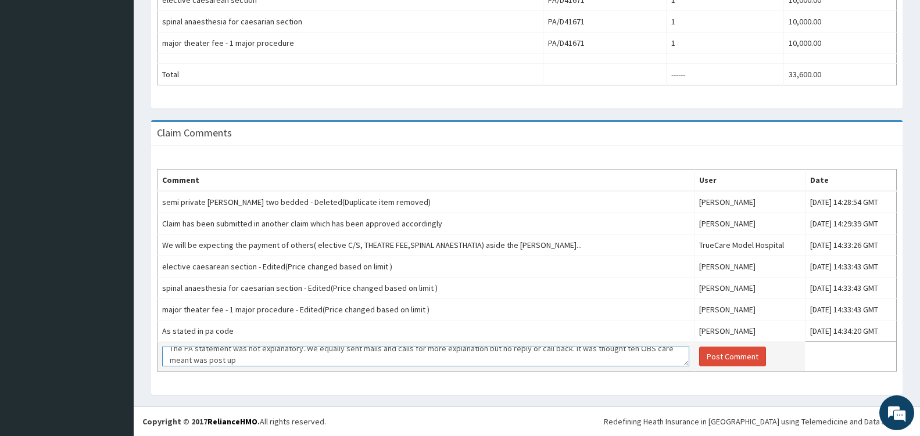
click at [181, 358] on textarea "The PA statement was not explanatory..We equally sent mails and calls for more …" at bounding box center [425, 357] width 527 height 20
click at [212, 359] on textarea "The PA statement was not explanatory..We equally sent mails and calls for more …" at bounding box center [425, 357] width 527 height 20
click at [256, 359] on textarea "The PA statement was not explanatory..We equally sent mails and calls for more …" at bounding box center [425, 357] width 527 height 20
click at [286, 357] on textarea "The PA statement was not explanatory..We equally sent mails and calls for more …" at bounding box center [425, 357] width 527 height 20
type textarea "The PA statement was not explanatory..We equally sent mails and calls for more …"
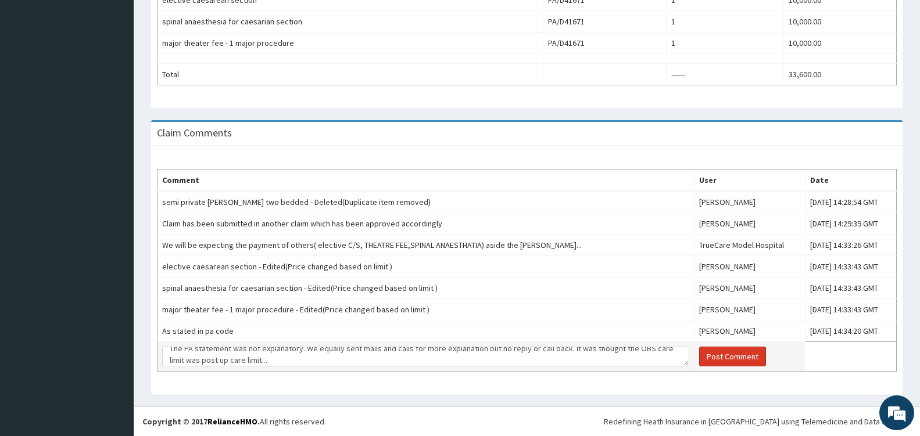
click at [699, 363] on button "Post Comment" at bounding box center [732, 357] width 67 height 20
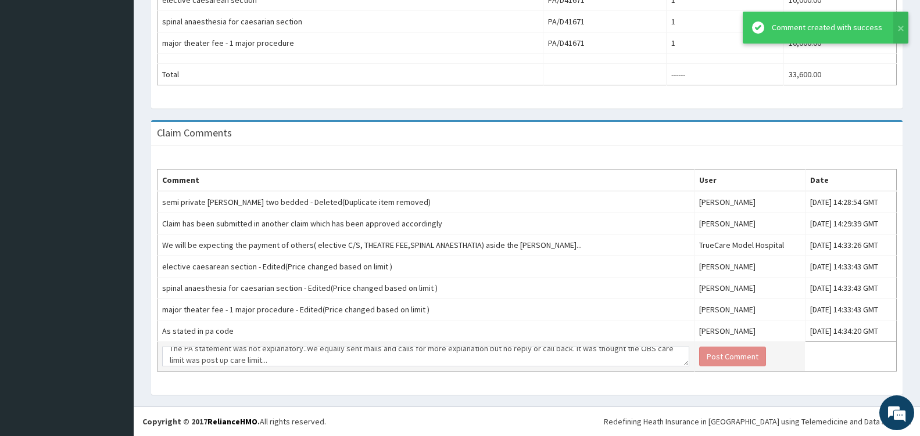
scroll to position [0, 0]
